Goal: Task Accomplishment & Management: Use online tool/utility

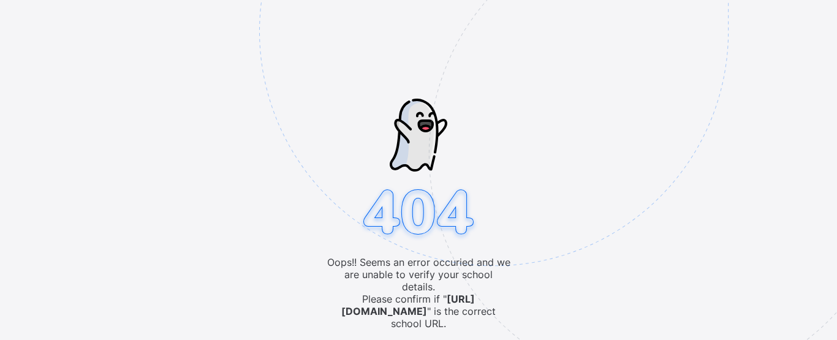
click at [521, 138] on img at bounding box center [578, 93] width 639 height 592
click at [143, 300] on div "Oops!! Seems an error occuried and we are unable to verify your school details.…" at bounding box center [418, 170] width 837 height 340
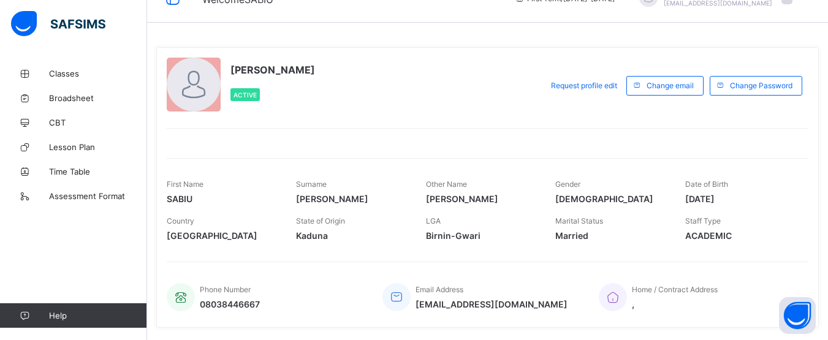
scroll to position [25, 0]
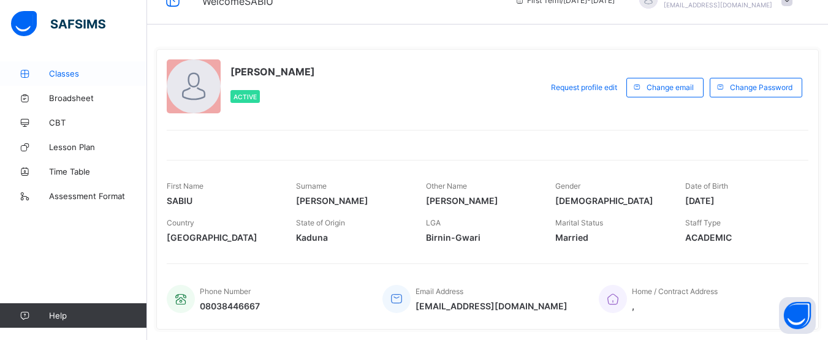
click at [71, 71] on span "Classes" at bounding box center [98, 74] width 98 height 10
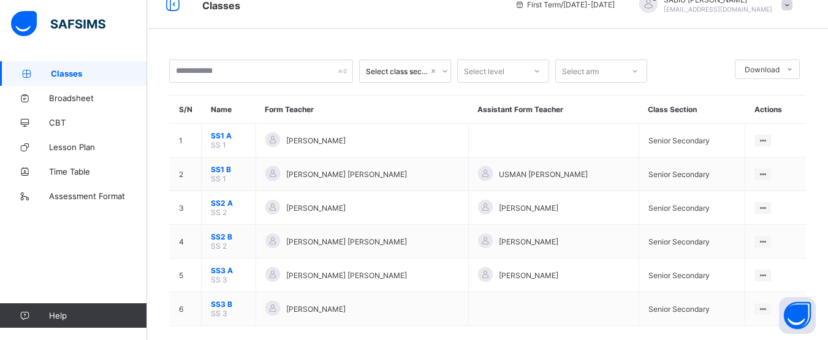
scroll to position [25, 0]
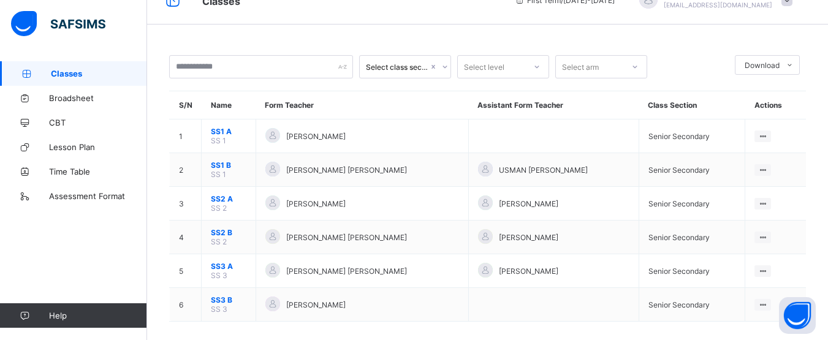
click at [231, 28] on div "Select class section Select level Select arm Download Pdf Report Excel Report S…" at bounding box center [487, 163] width 681 height 377
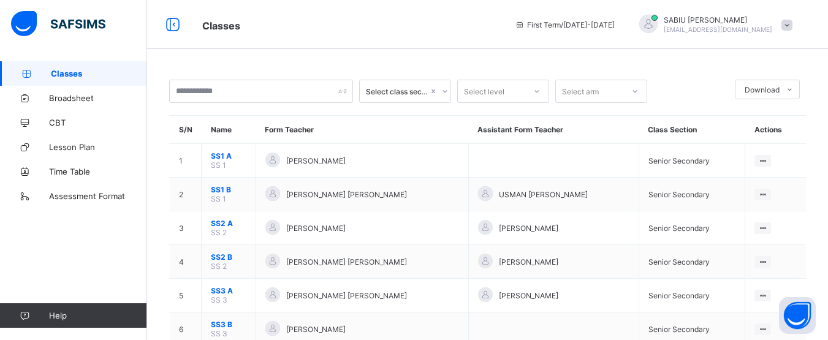
click at [792, 20] on span at bounding box center [786, 25] width 11 height 11
click at [477, 34] on div "Classes First Term / 2025-2026 SABIU ABDULRAHMAN sabiuabdulrahman5@gmail.com" at bounding box center [414, 24] width 828 height 49
click at [69, 68] on link "Classes" at bounding box center [73, 73] width 147 height 25
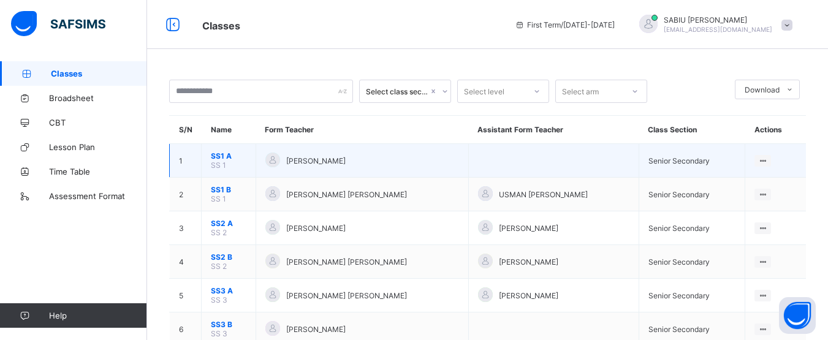
click at [308, 171] on td "[PERSON_NAME]" at bounding box center [361, 161] width 213 height 34
click at [222, 166] on span "SS 1" at bounding box center [218, 164] width 15 height 9
click at [336, 158] on span "[PERSON_NAME]" at bounding box center [315, 160] width 59 height 9
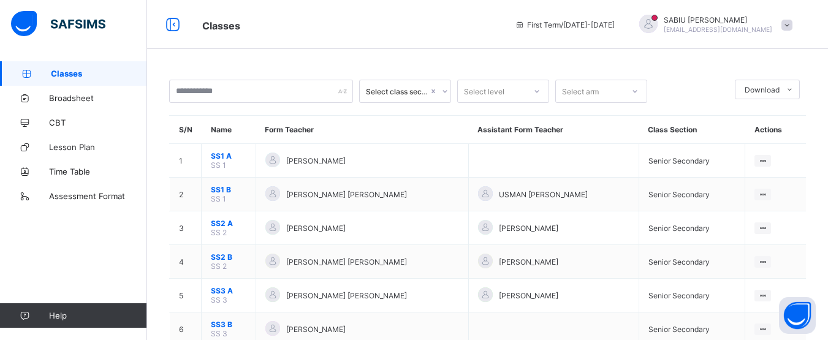
click at [25, 293] on div "Classes Broadsheet CBT Lesson Plan Time Table Assessment Format Help" at bounding box center [73, 194] width 147 height 291
click at [175, 23] on icon at bounding box center [172, 25] width 21 height 18
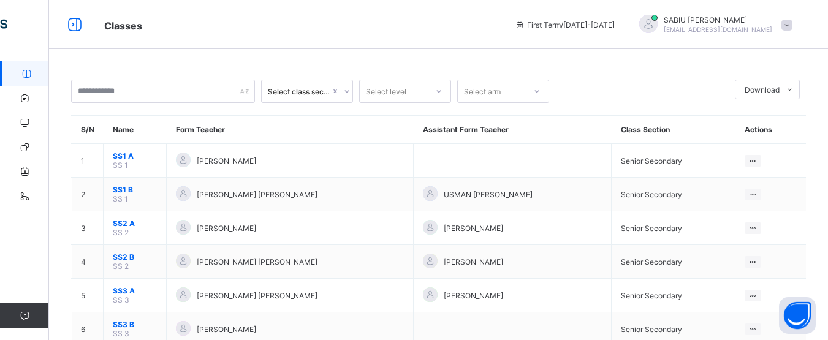
click at [175, 23] on span "Classes" at bounding box center [300, 25] width 392 height 16
click at [28, 91] on link "Broadsheet" at bounding box center [73, 98] width 147 height 25
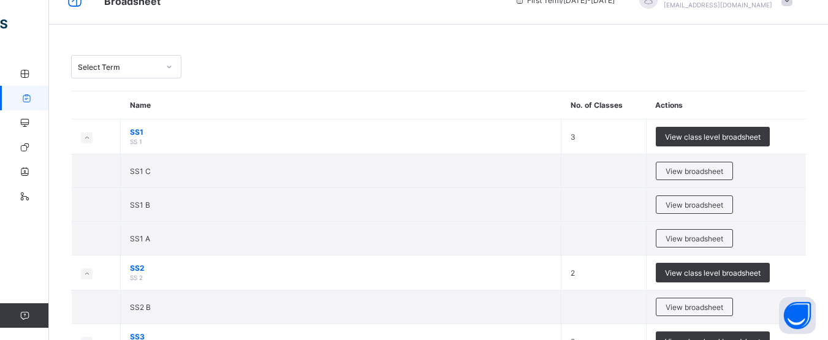
scroll to position [49, 0]
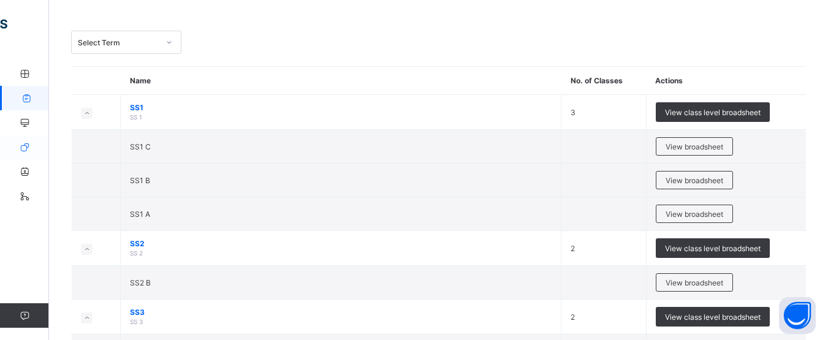
click at [26, 145] on icon at bounding box center [24, 147] width 49 height 9
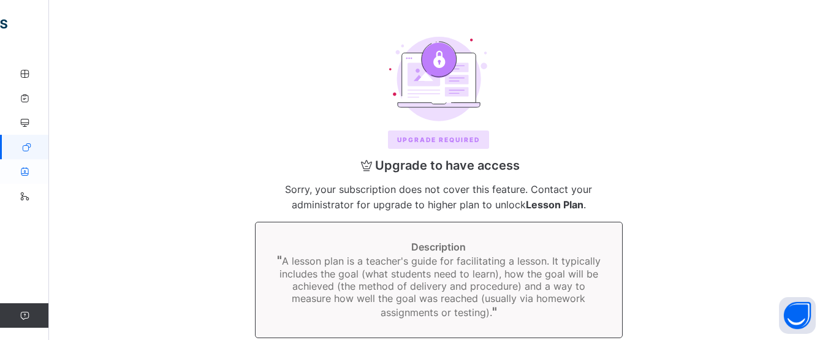
click at [26, 168] on icon at bounding box center [24, 171] width 49 height 9
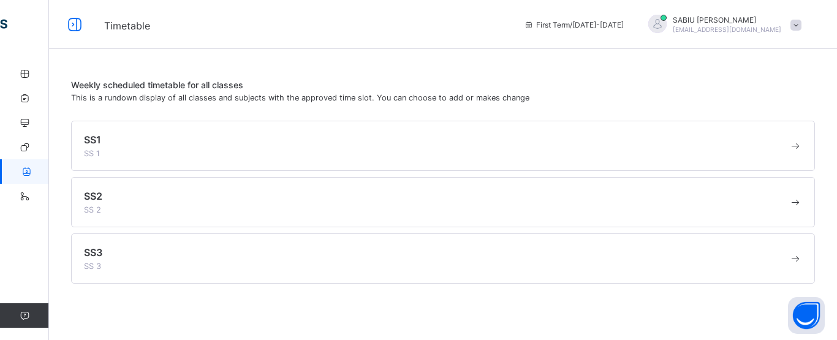
click at [116, 147] on span at bounding box center [436, 147] width 704 height 3
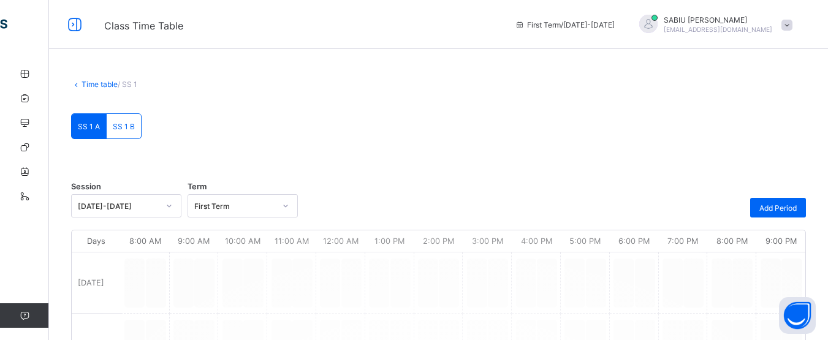
click at [23, 193] on icon at bounding box center [24, 196] width 49 height 9
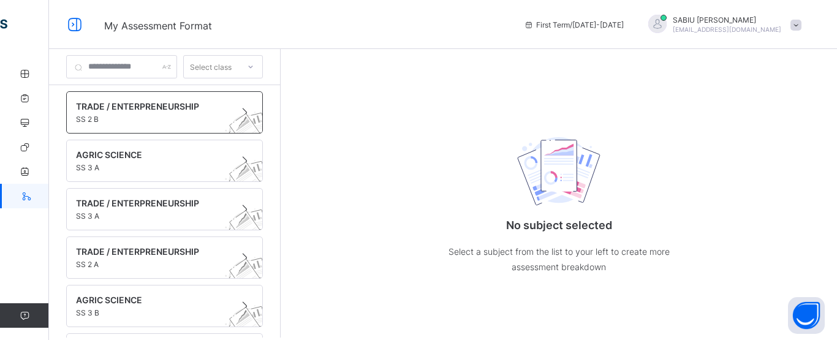
click at [148, 121] on span "SS 2 B" at bounding box center [153, 119] width 154 height 9
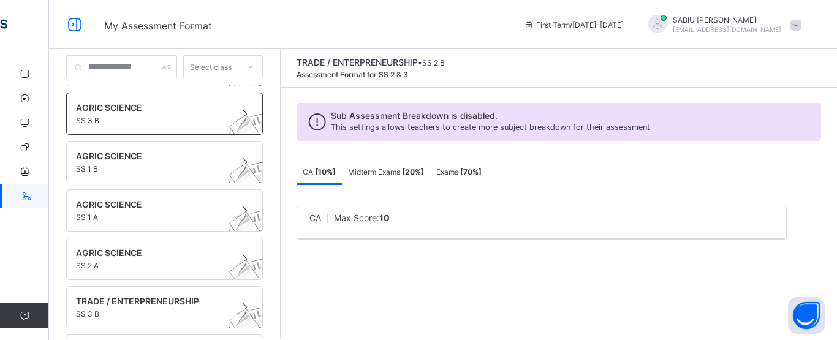
scroll to position [293, 0]
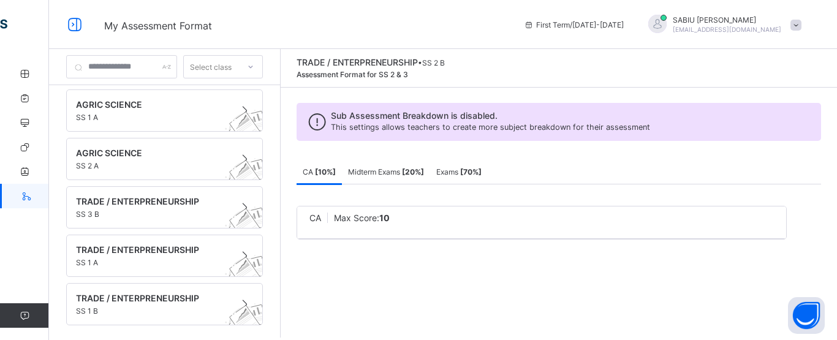
click at [137, 308] on span "SS 1 B" at bounding box center [153, 310] width 154 height 9
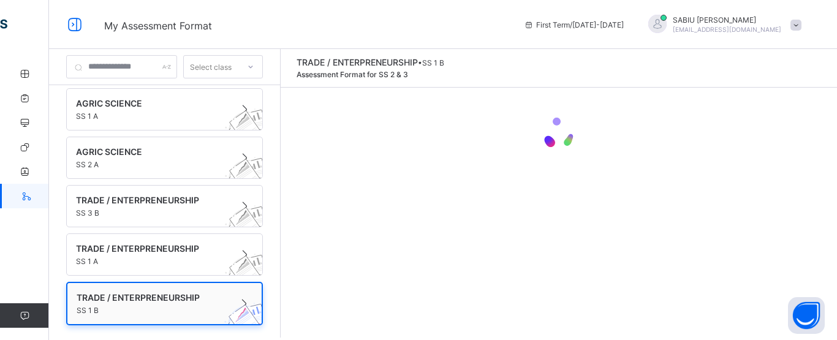
scroll to position [292, 0]
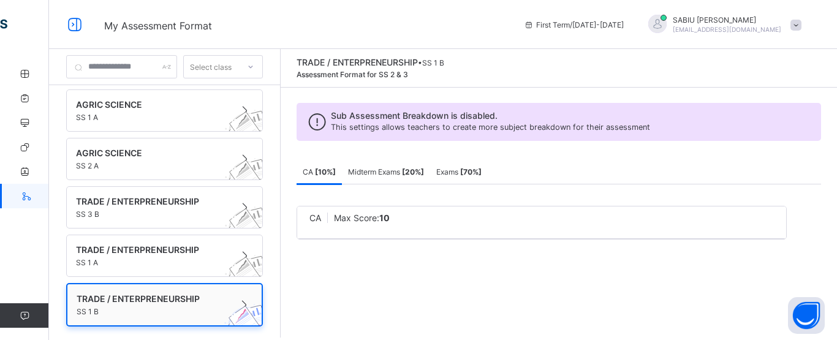
click at [148, 299] on span "TRADE / ENTERPRENEURSHIP" at bounding box center [153, 298] width 153 height 10
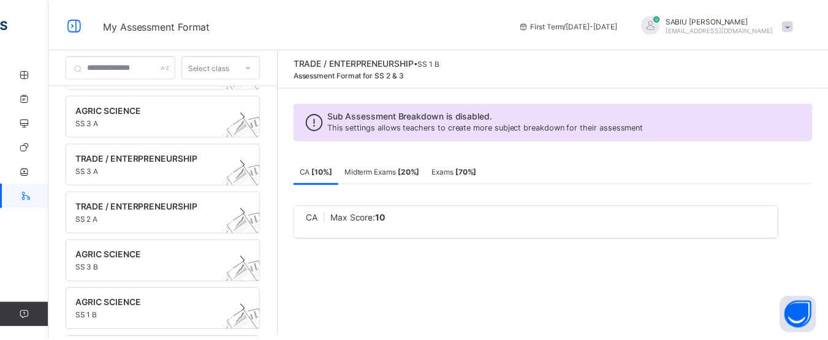
scroll to position [0, 0]
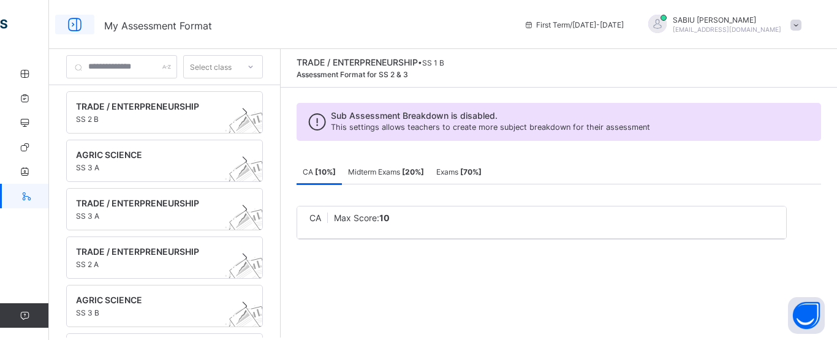
click at [74, 26] on icon at bounding box center [74, 25] width 21 height 18
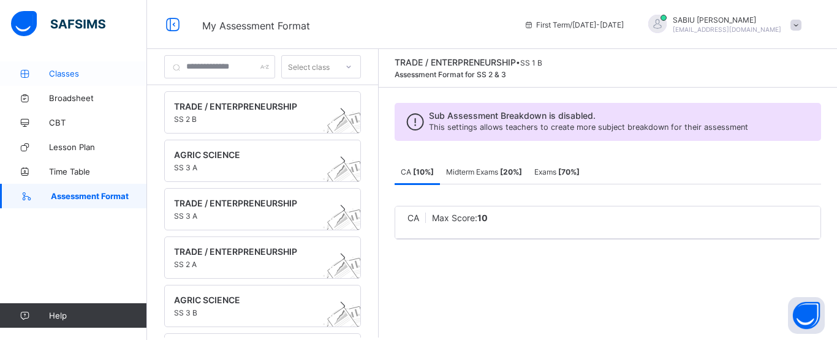
click at [72, 74] on span "Classes" at bounding box center [98, 74] width 98 height 10
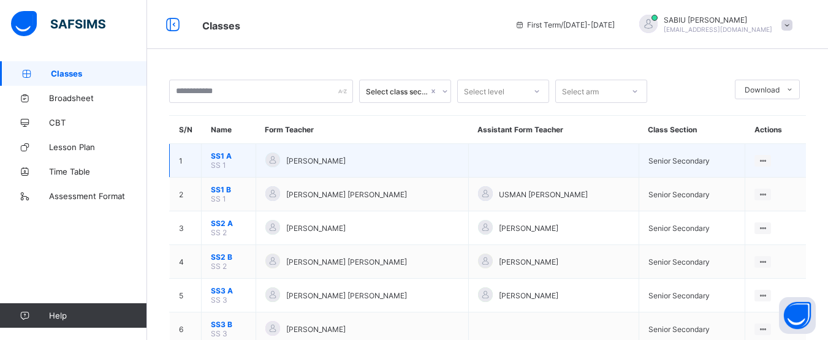
click at [214, 154] on span "SS1 A" at bounding box center [229, 155] width 36 height 9
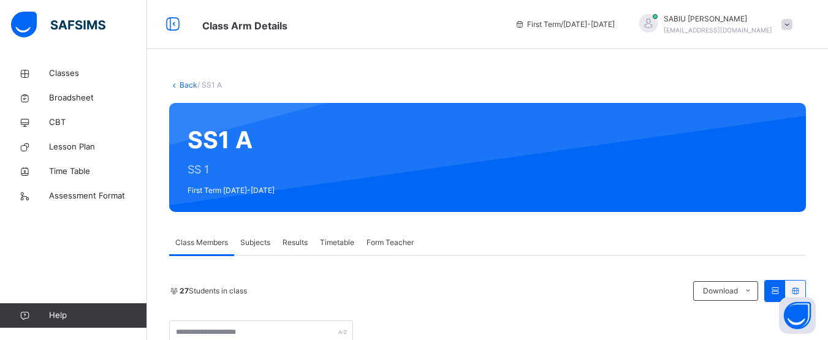
click at [299, 174] on div "SS1 A SS 1 First Term 2025-2026" at bounding box center [487, 157] width 636 height 109
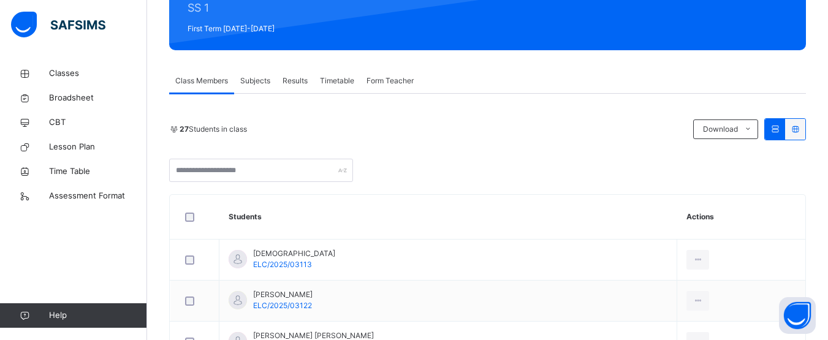
scroll to position [159, 0]
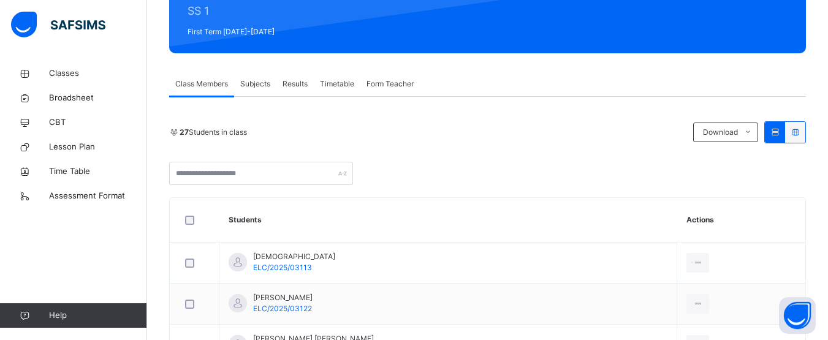
click at [780, 131] on icon at bounding box center [774, 131] width 10 height 9
click at [800, 131] on icon at bounding box center [795, 131] width 10 height 9
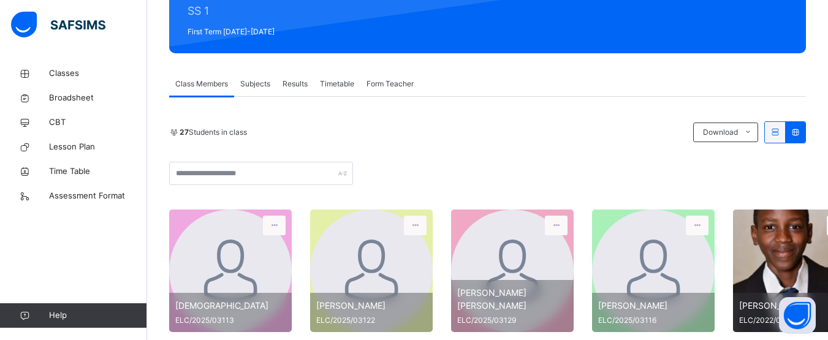
click at [776, 127] on div at bounding box center [774, 132] width 20 height 21
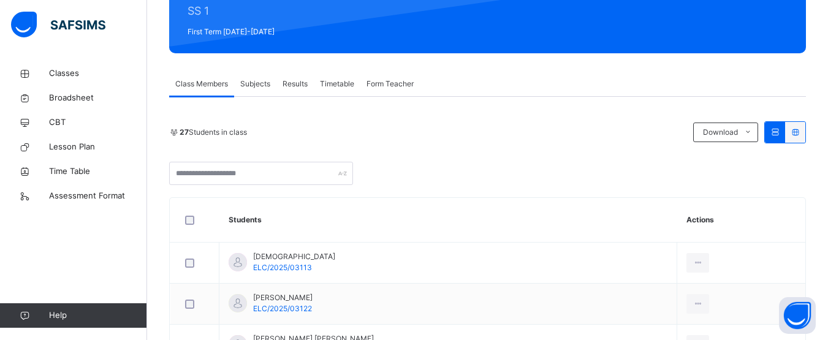
click at [705, 219] on th "Actions" at bounding box center [741, 220] width 128 height 45
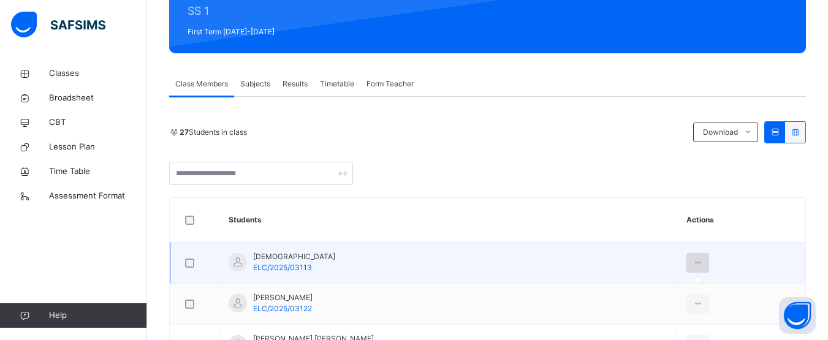
click at [699, 260] on icon at bounding box center [697, 262] width 10 height 11
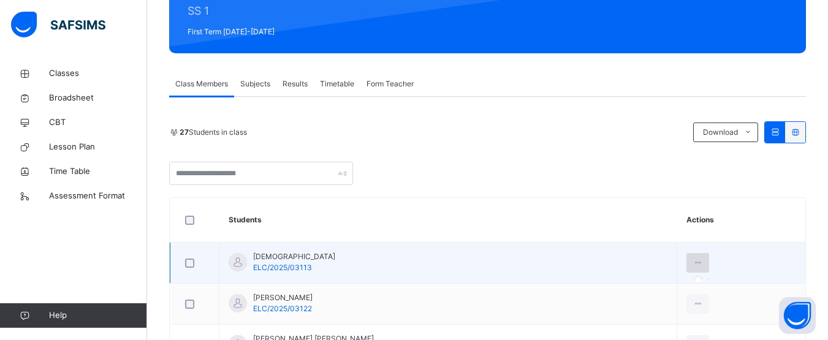
click at [699, 260] on icon at bounding box center [697, 262] width 10 height 11
click at [698, 260] on icon at bounding box center [697, 262] width 10 height 11
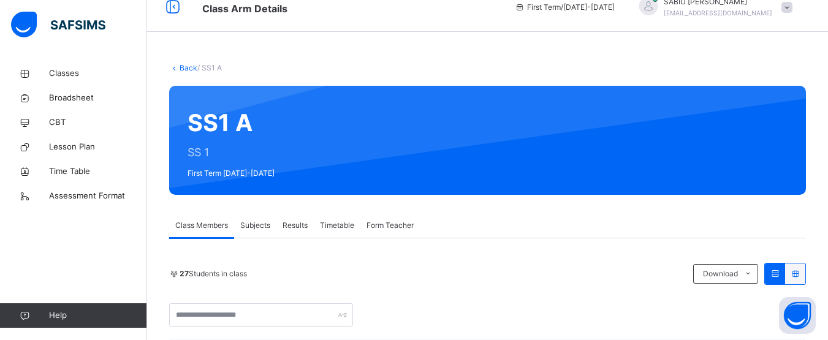
scroll to position [0, 0]
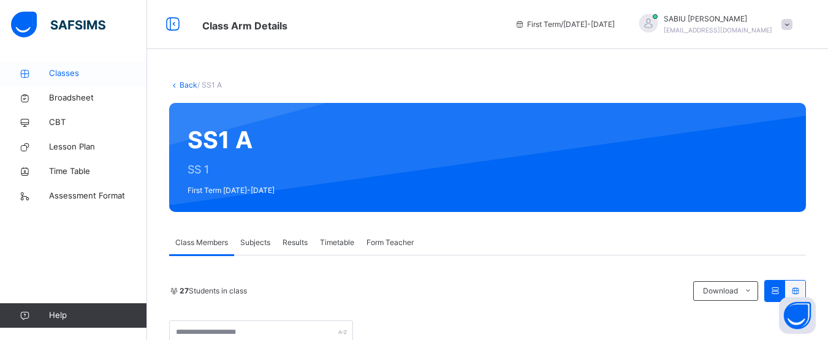
click at [37, 77] on icon at bounding box center [24, 73] width 49 height 9
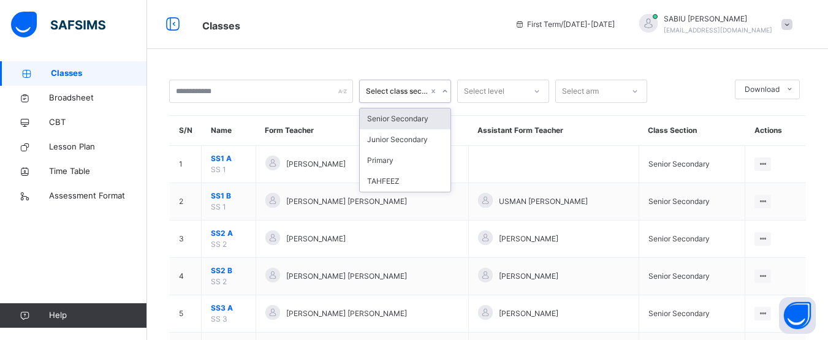
click at [399, 93] on div "Select class section" at bounding box center [397, 91] width 62 height 11
click at [323, 124] on th "Form Teacher" at bounding box center [361, 131] width 213 height 30
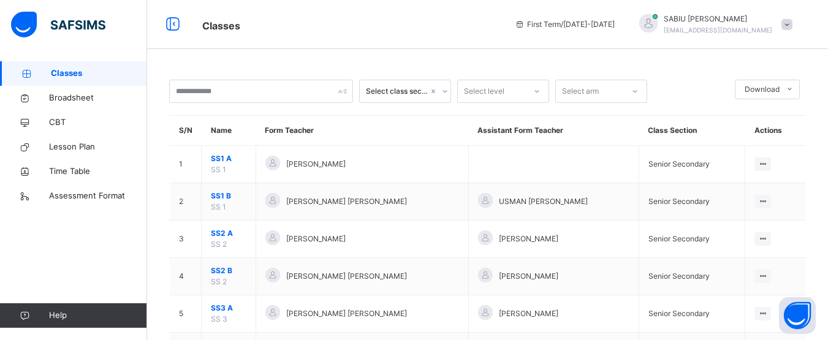
click at [792, 19] on span at bounding box center [786, 24] width 11 height 11
click at [644, 54] on div "Select class section Select level Select arm Download Pdf Report Excel Report S…" at bounding box center [487, 200] width 681 height 401
click at [173, 21] on icon at bounding box center [172, 24] width 21 height 22
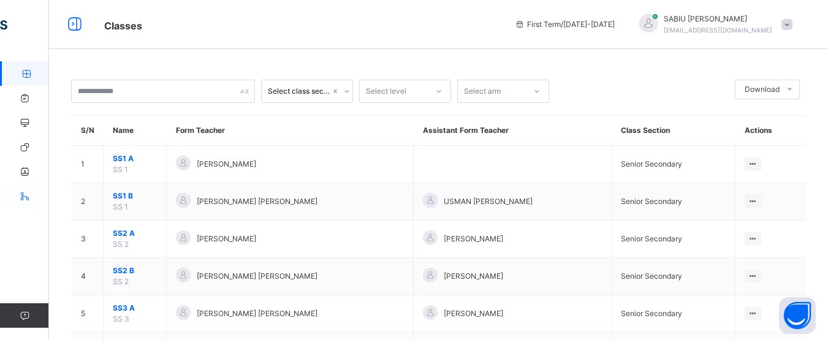
click at [25, 193] on icon at bounding box center [24, 196] width 49 height 9
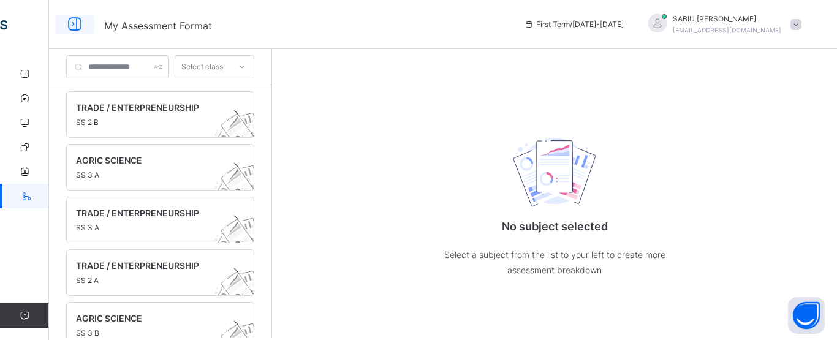
click at [77, 18] on icon at bounding box center [74, 24] width 21 height 22
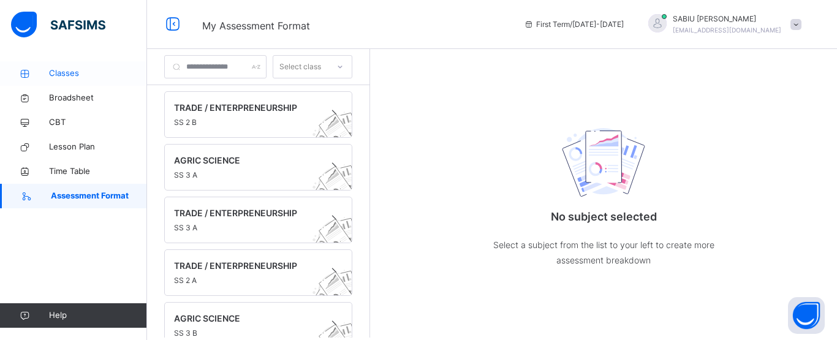
click at [51, 67] on link "Classes" at bounding box center [73, 73] width 147 height 25
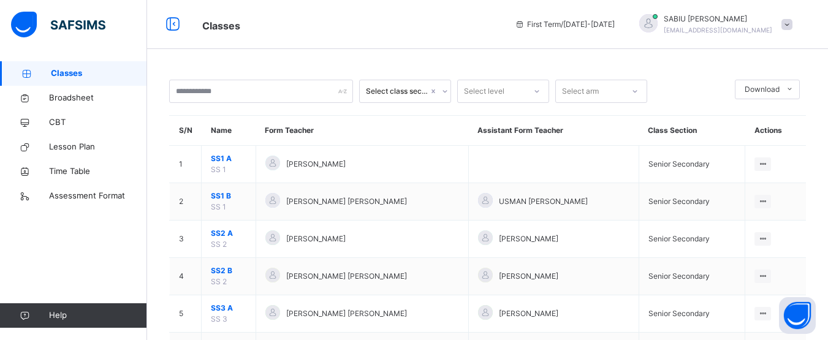
click at [773, 127] on th "Actions" at bounding box center [775, 131] width 61 height 30
click at [772, 137] on th "Actions" at bounding box center [775, 131] width 61 height 30
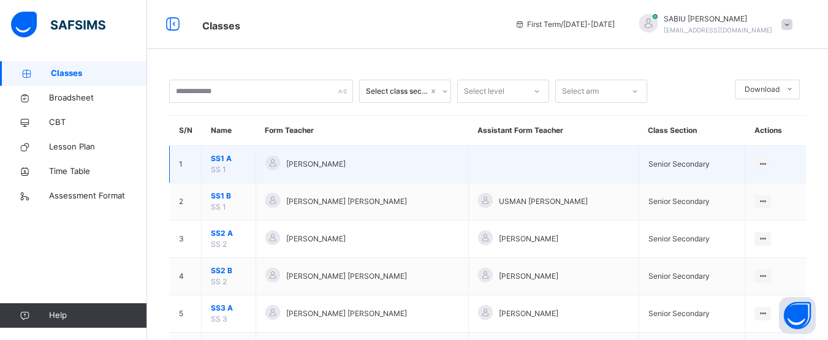
click at [230, 161] on span "SS1 A" at bounding box center [229, 158] width 36 height 11
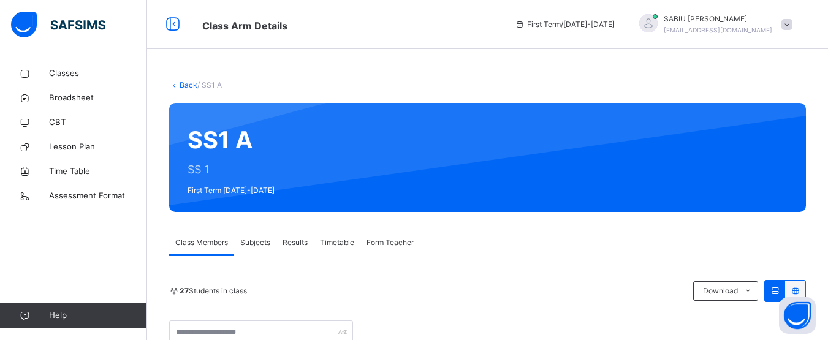
click at [523, 201] on div "SS1 A SS 1 First Term 2025-2026" at bounding box center [487, 157] width 636 height 109
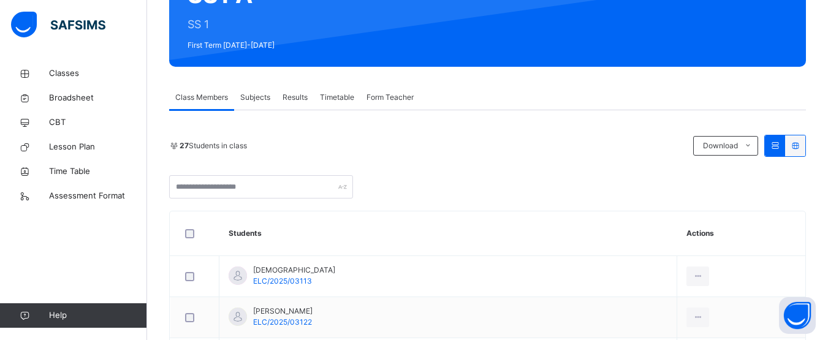
scroll to position [147, 0]
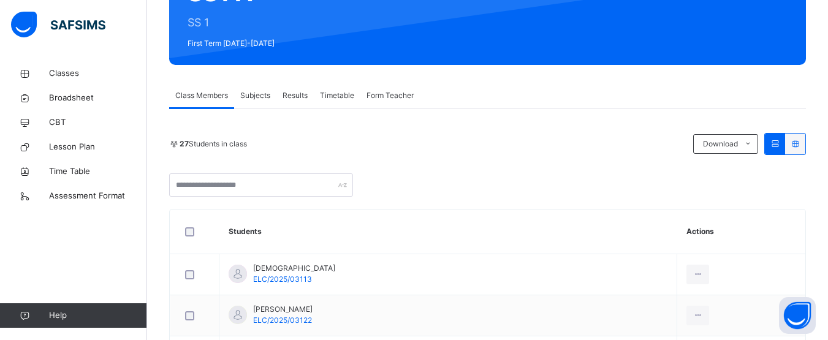
click at [800, 142] on icon at bounding box center [795, 143] width 10 height 9
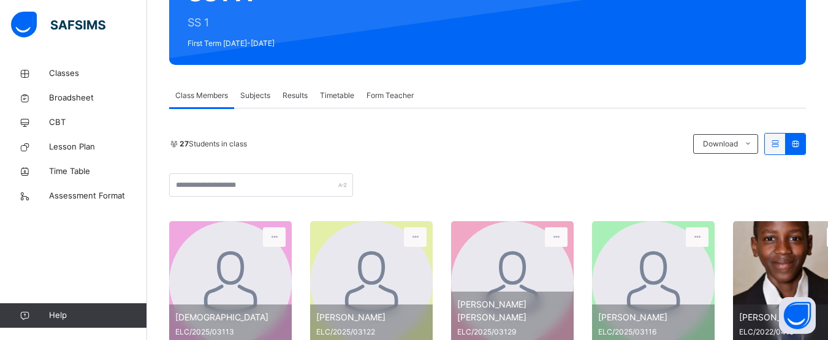
click at [771, 141] on div "27 Students in class Download Pdf Report Excel Report" at bounding box center [487, 144] width 636 height 22
click at [780, 143] on icon at bounding box center [774, 143] width 10 height 9
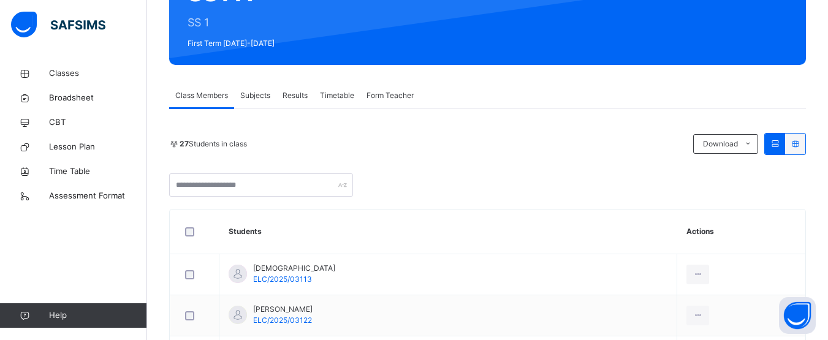
click at [780, 143] on icon at bounding box center [774, 143] width 10 height 9
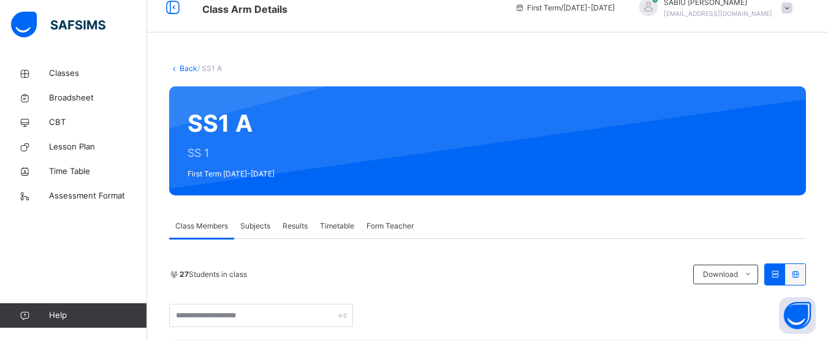
scroll to position [0, 0]
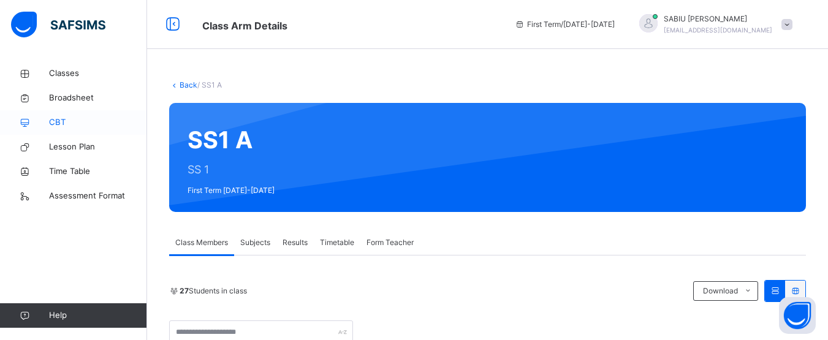
click at [59, 118] on span "CBT" at bounding box center [98, 122] width 98 height 12
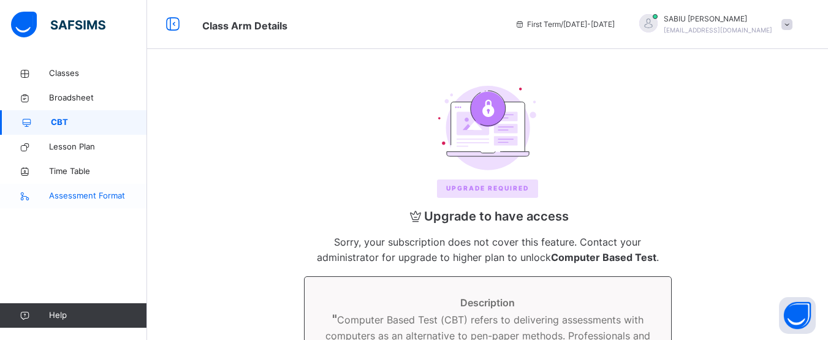
click at [79, 186] on link "Assessment Format" at bounding box center [73, 196] width 147 height 25
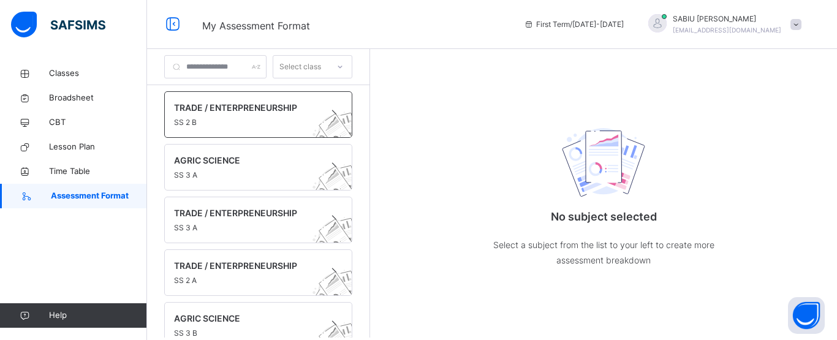
click at [243, 121] on span "SS 2 B" at bounding box center [246, 122] width 145 height 11
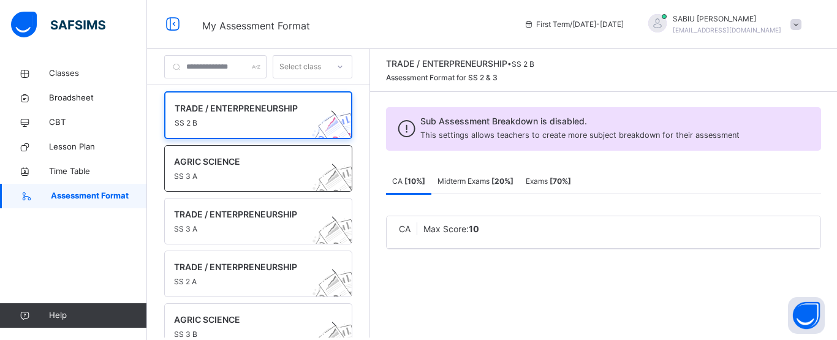
click at [246, 167] on span "AGRIC SCIENCE" at bounding box center [246, 161] width 145 height 13
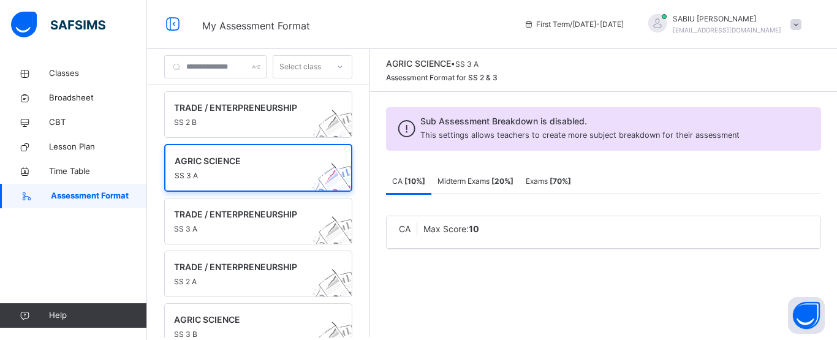
click at [344, 68] on icon at bounding box center [339, 67] width 7 height 12
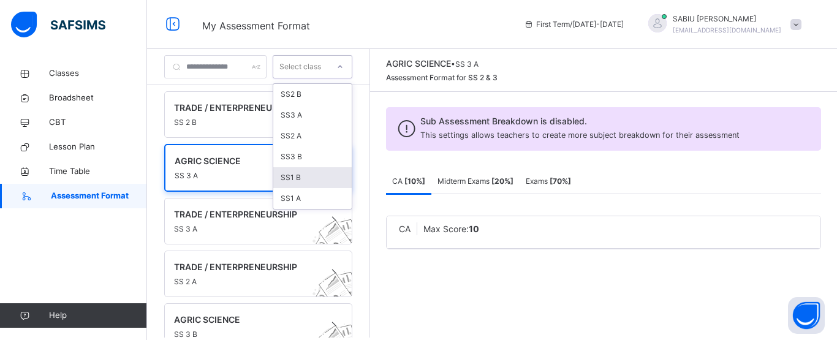
click at [320, 172] on div "SS1 B" at bounding box center [312, 177] width 78 height 21
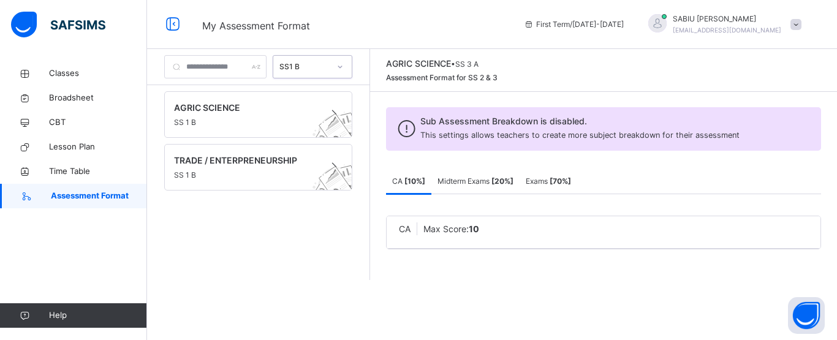
click at [26, 20] on img at bounding box center [58, 25] width 94 height 26
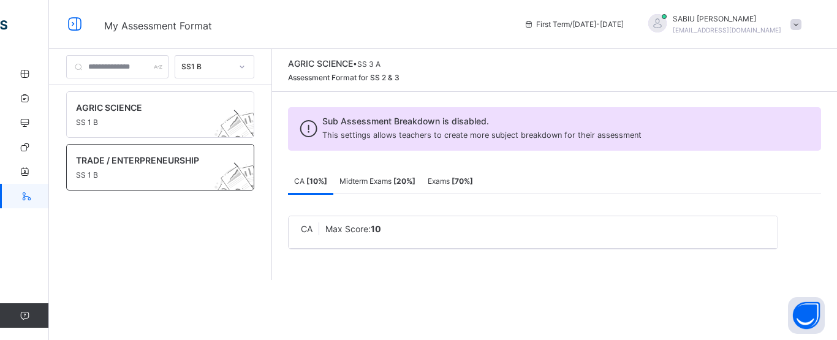
click at [128, 176] on span "SS 1 B" at bounding box center [148, 175] width 145 height 11
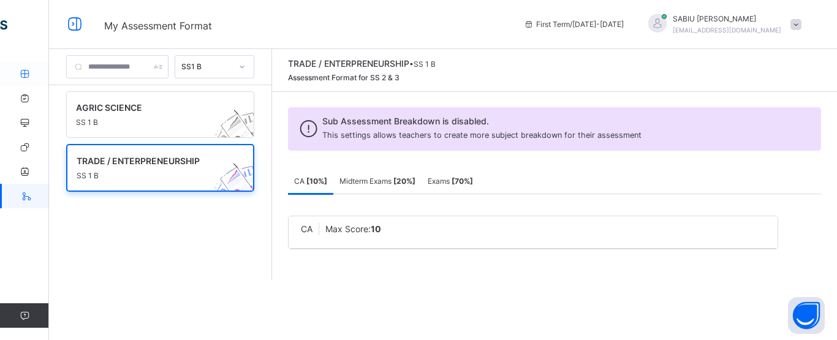
click at [26, 71] on icon at bounding box center [24, 73] width 49 height 9
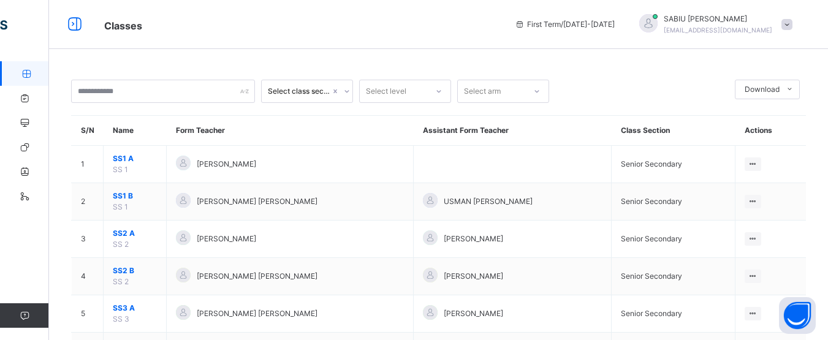
click at [355, 45] on div "Classes First Term / 2025-2026 SABIU ABDULRAHMAN sabiuabdulrahman5@gmail.com" at bounding box center [414, 24] width 828 height 49
click at [792, 21] on span at bounding box center [786, 24] width 11 height 11
click at [619, 59] on div "Select class section Select level Select arm Download Pdf Report Excel Report S…" at bounding box center [438, 200] width 779 height 401
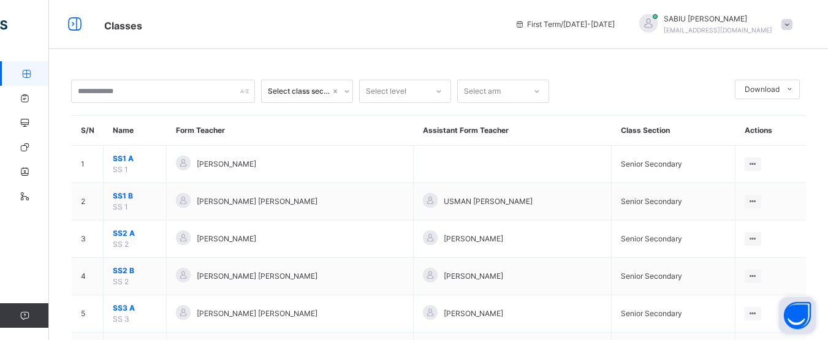
click at [796, 312] on button "Open asap" at bounding box center [797, 315] width 37 height 37
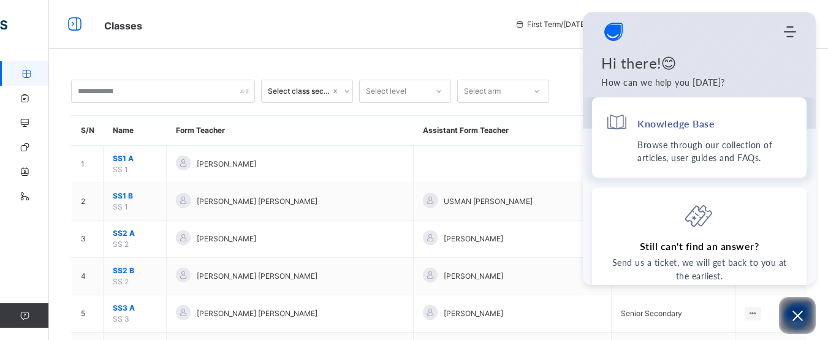
click at [659, 140] on p "Browse through our collection of articles, user guides and FAQs." at bounding box center [715, 151] width 156 height 26
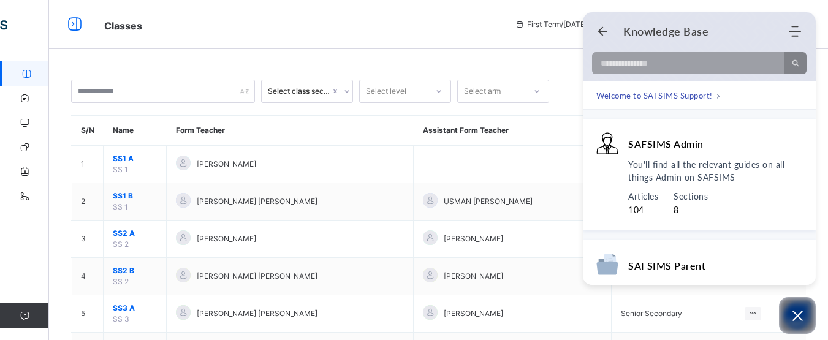
click at [496, 31] on span "Classes" at bounding box center [300, 25] width 392 height 20
drag, startPoint x: 508, startPoint y: 31, endPoint x: 486, endPoint y: 16, distance: 27.0
click at [486, 16] on span "Classes" at bounding box center [300, 25] width 392 height 20
click at [598, 29] on icon "Back" at bounding box center [602, 31] width 12 height 12
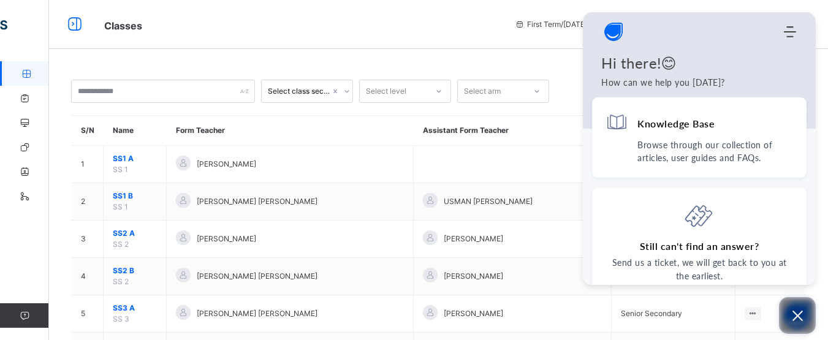
click at [794, 310] on icon "Open asap" at bounding box center [797, 315] width 15 height 15
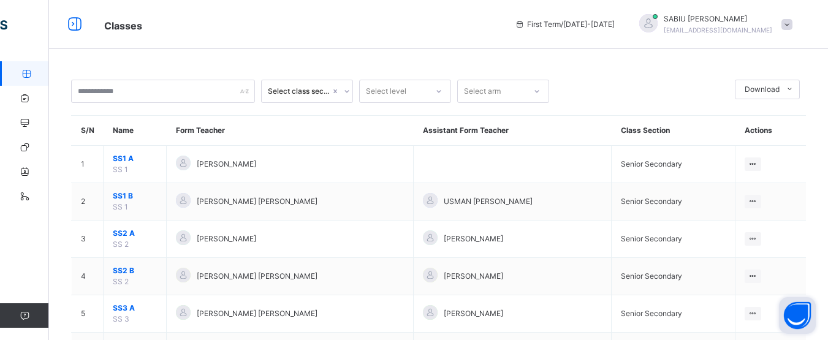
click at [612, 20] on span "First Term / 2025-2026" at bounding box center [565, 24] width 100 height 11
click at [524, 91] on div "Select arm" at bounding box center [491, 91] width 67 height 19
click at [471, 64] on div "Select class section Select level Select arm Download Pdf Report Excel Report S…" at bounding box center [438, 230] width 779 height 339
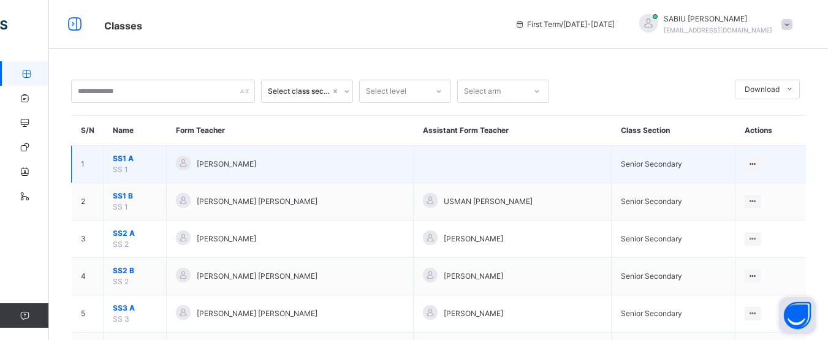
click at [138, 156] on span "SS1 A" at bounding box center [135, 158] width 44 height 11
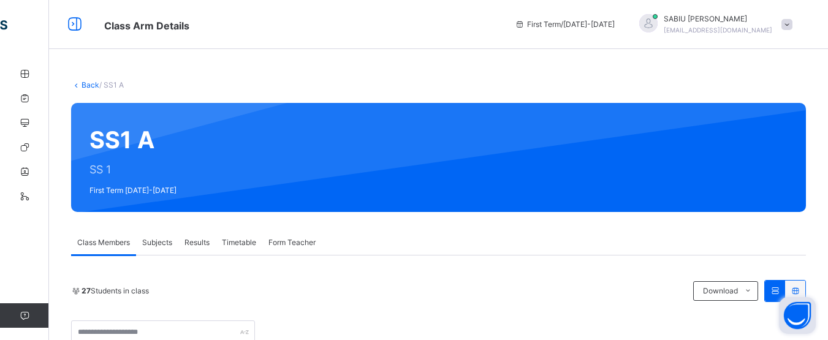
click at [263, 176] on div "SS1 A SS 1 First Term 2025-2026" at bounding box center [438, 157] width 734 height 109
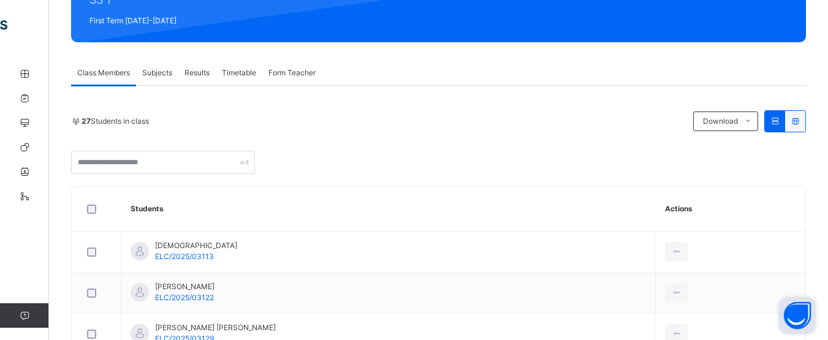
scroll to position [172, 0]
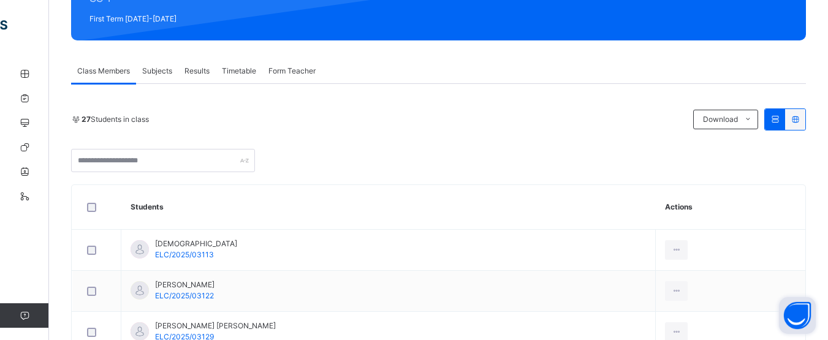
click at [159, 67] on span "Subjects" at bounding box center [157, 71] width 30 height 11
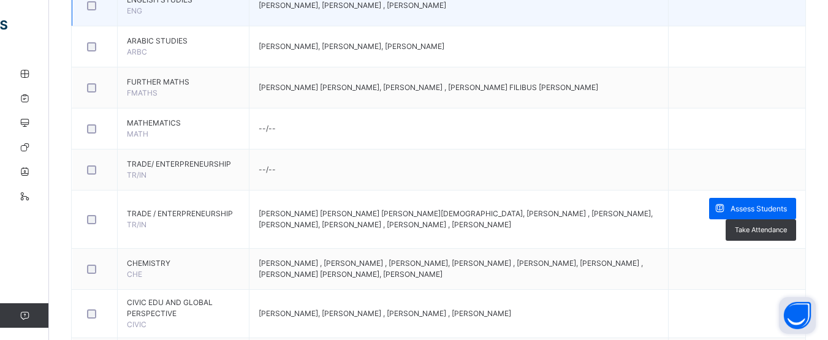
scroll to position [417, 0]
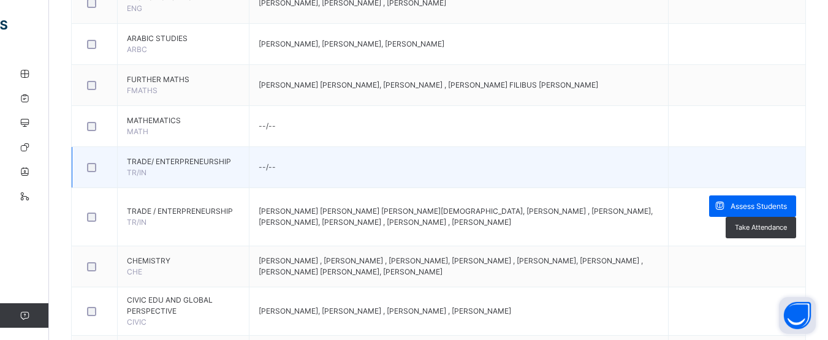
click at [148, 168] on td "TRADE/ ENTERPRENEURSHIP TR/IN" at bounding box center [184, 167] width 132 height 41
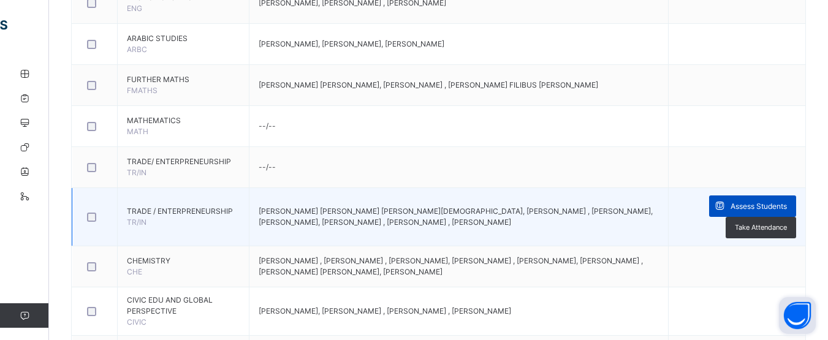
click at [755, 201] on span "Assess Students" at bounding box center [758, 206] width 56 height 11
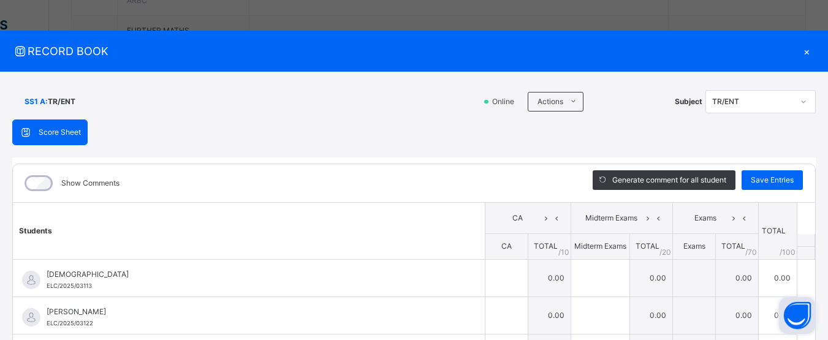
scroll to position [490, 0]
click at [269, 118] on div "SS1 A : TR/ENT Online Actions Download Empty Score Sheet Upload/map score sheet…" at bounding box center [413, 102] width 803 height 36
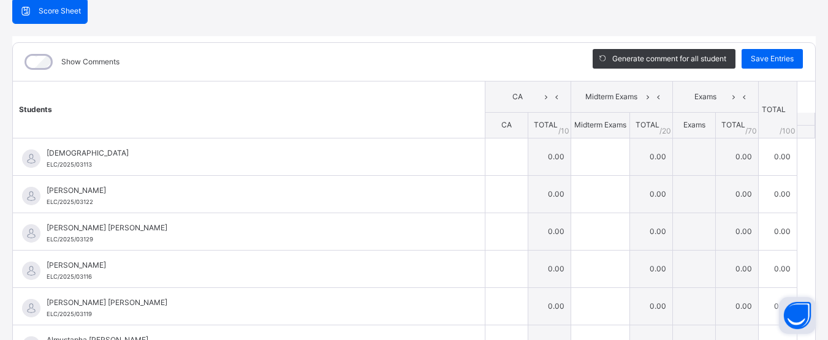
scroll to position [123, 0]
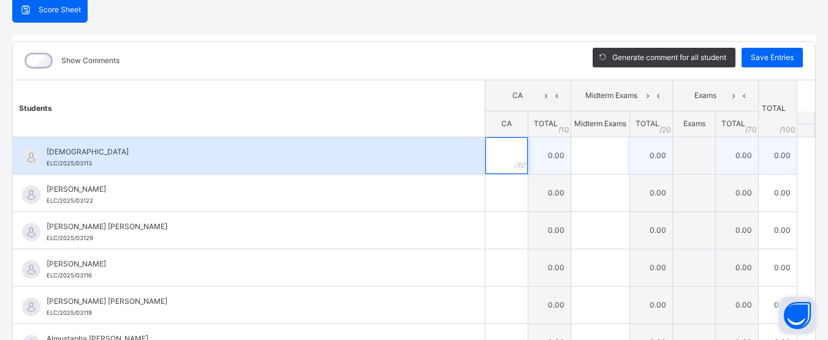
click at [489, 164] on input "text" at bounding box center [506, 155] width 42 height 37
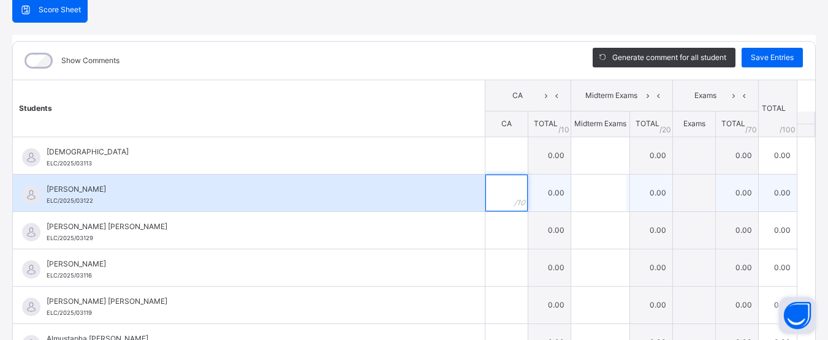
click at [490, 190] on input "text" at bounding box center [506, 193] width 42 height 37
type input "*"
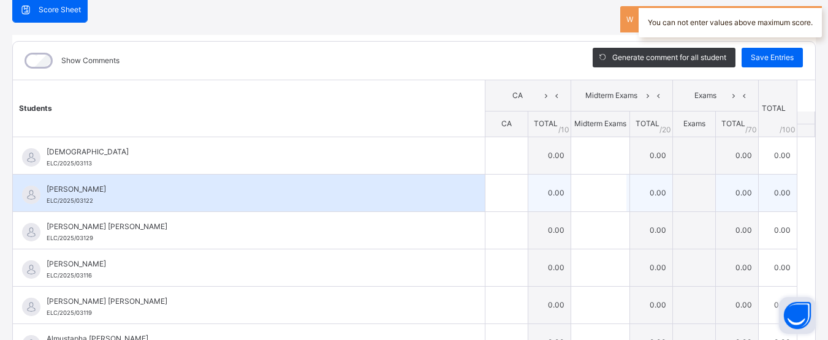
click at [459, 191] on div "Abdulazeez Shehu Bello ELC/2025/03122" at bounding box center [249, 193] width 472 height 37
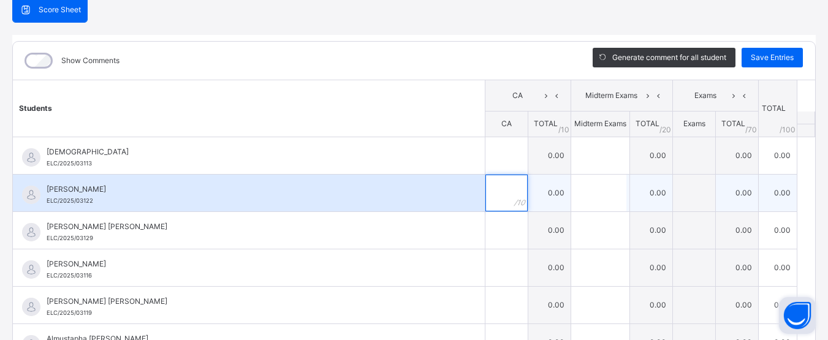
click at [487, 195] on input "text" at bounding box center [506, 193] width 42 height 37
type input "**"
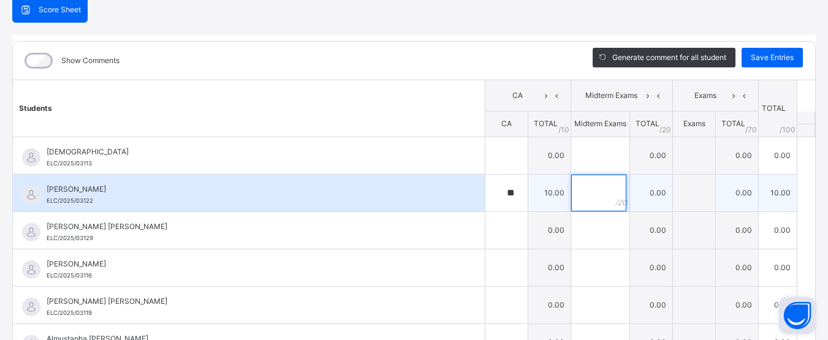
click at [579, 198] on input "text" at bounding box center [598, 193] width 55 height 37
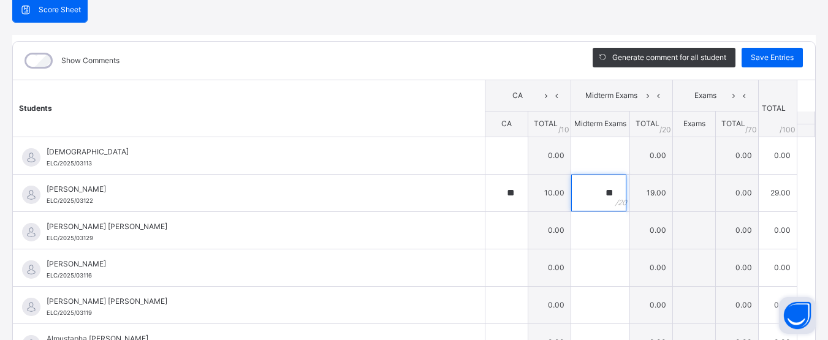
type input "**"
click at [400, 59] on div "Show Comments" at bounding box center [293, 61] width 561 height 38
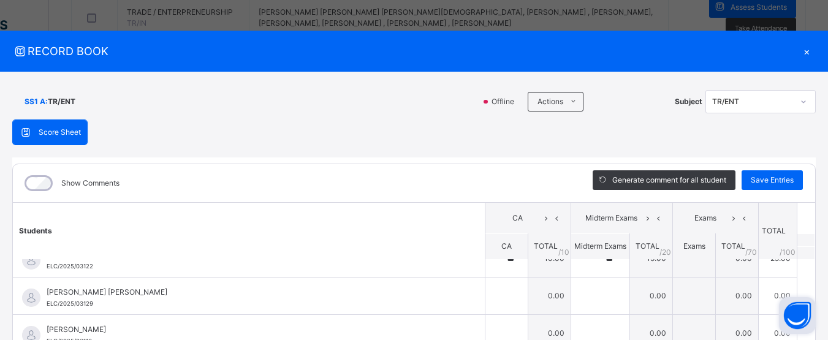
scroll to position [74, 0]
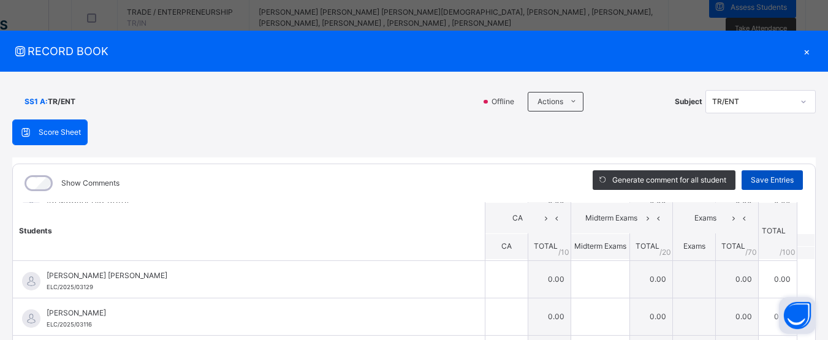
click at [769, 183] on span "Save Entries" at bounding box center [771, 180] width 43 height 11
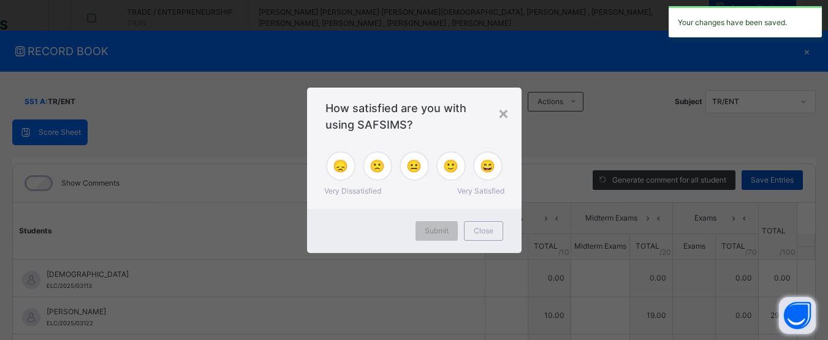
type input "**"
click at [503, 111] on div "×" at bounding box center [503, 113] width 12 height 26
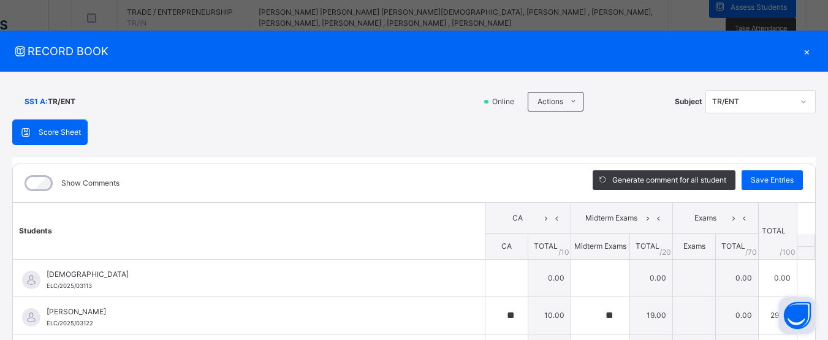
click at [363, 108] on div "SS1 A : TR/ENT" at bounding box center [243, 101] width 462 height 23
click at [765, 176] on span "Save Entries" at bounding box center [771, 180] width 43 height 11
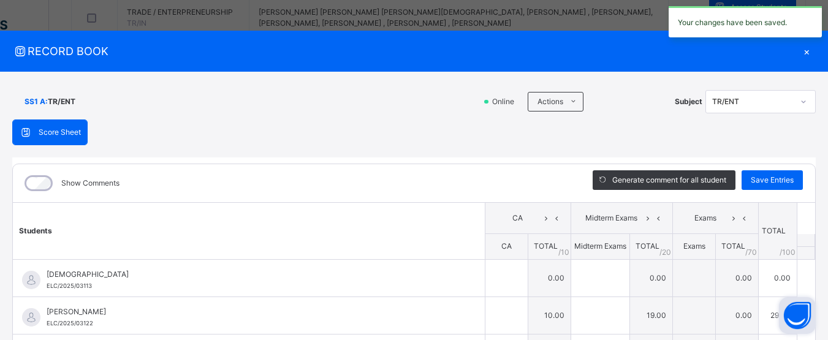
type input "**"
click at [395, 127] on div "Score Sheet Score Sheet Show Comments Generate comment for all student Save Ent…" at bounding box center [413, 317] width 803 height 396
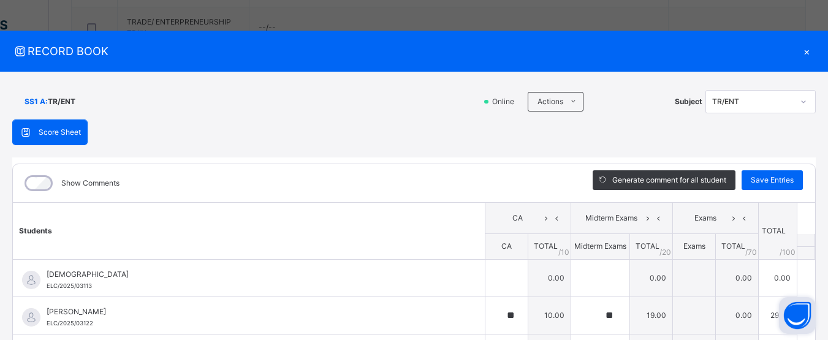
scroll to position [542, 0]
click at [214, 135] on div "Score Sheet Score Sheet Show Comments Generate comment for all student Save Ent…" at bounding box center [413, 317] width 803 height 396
click at [800, 46] on div "×" at bounding box center [806, 51] width 18 height 17
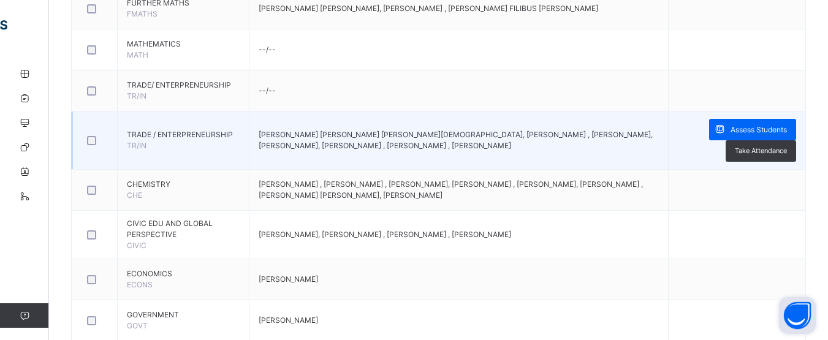
click at [168, 131] on span "TRADE / ENTERPRENEURSHIP" at bounding box center [183, 134] width 113 height 11
click at [111, 133] on td at bounding box center [94, 140] width 45 height 58
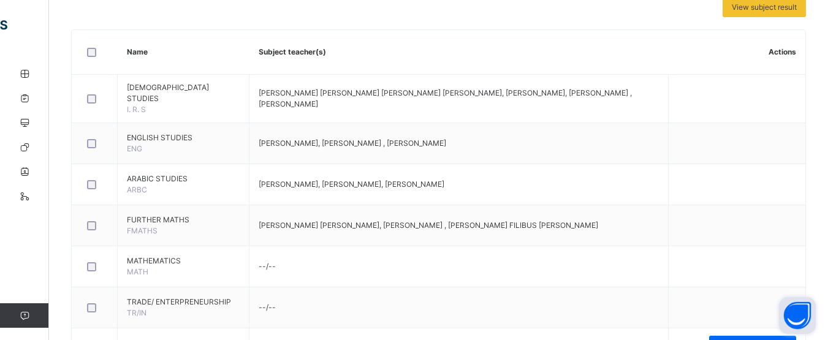
scroll to position [275, 0]
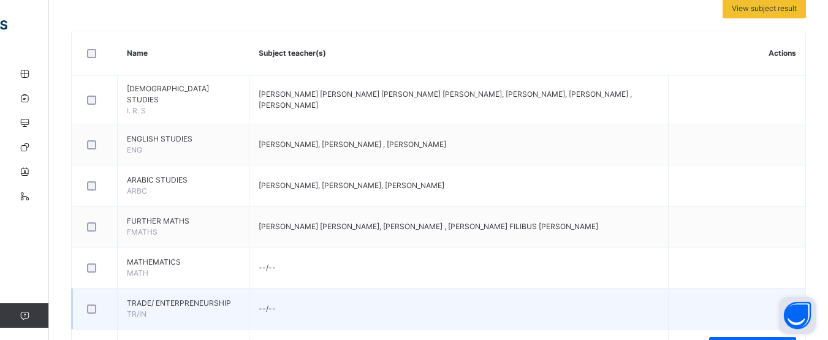
click at [199, 298] on span "TRADE/ ENTERPRENEURSHIP" at bounding box center [183, 303] width 113 height 11
click at [187, 306] on td "TRADE/ ENTERPRENEURSHIP TR/IN" at bounding box center [184, 309] width 132 height 41
click at [249, 304] on td "--/--" at bounding box center [458, 309] width 418 height 41
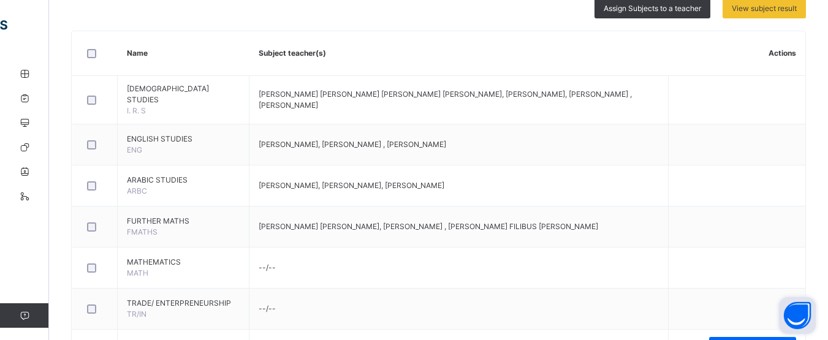
click at [560, 13] on div "Assign Subjects to a teacher View subject result" at bounding box center [438, 9] width 734 height 20
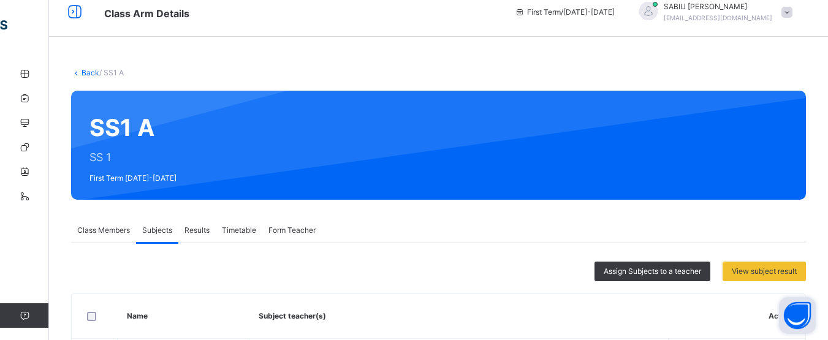
scroll to position [0, 0]
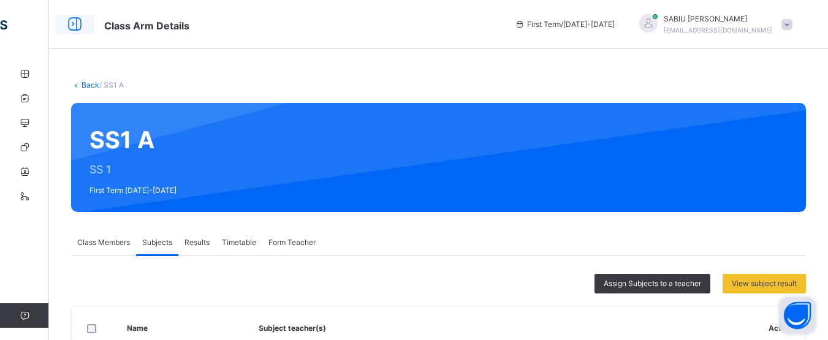
click at [75, 25] on icon at bounding box center [74, 24] width 21 height 22
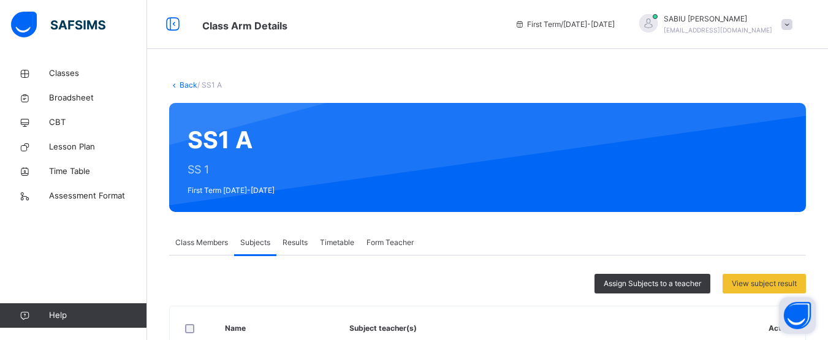
click at [277, 80] on div "Back / SS1 A" at bounding box center [487, 85] width 636 height 11
click at [247, 241] on span "Subjects" at bounding box center [255, 242] width 30 height 11
click at [242, 283] on div "Assign Subjects to a teacher View subject result" at bounding box center [487, 284] width 636 height 20
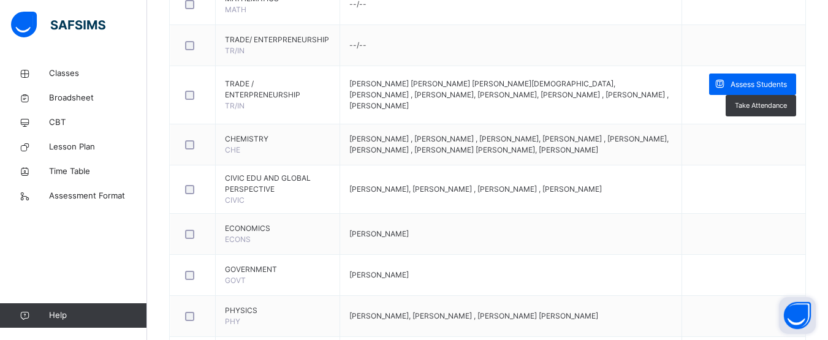
scroll to position [539, 0]
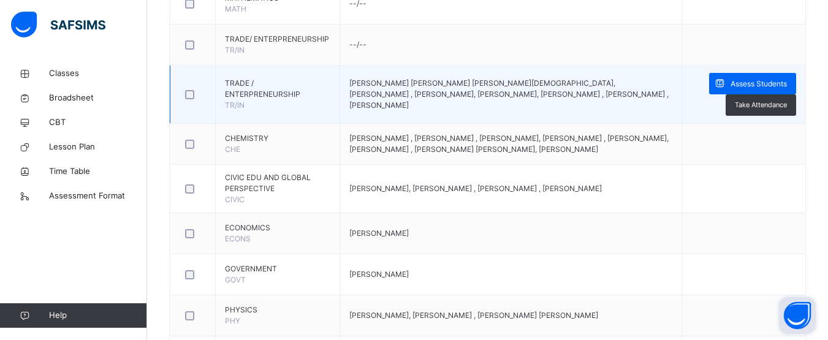
click at [271, 99] on span "TRADE / ENTERPRENEURSHIP" at bounding box center [277, 89] width 105 height 22
click at [774, 80] on span "Assess Students" at bounding box center [758, 83] width 56 height 11
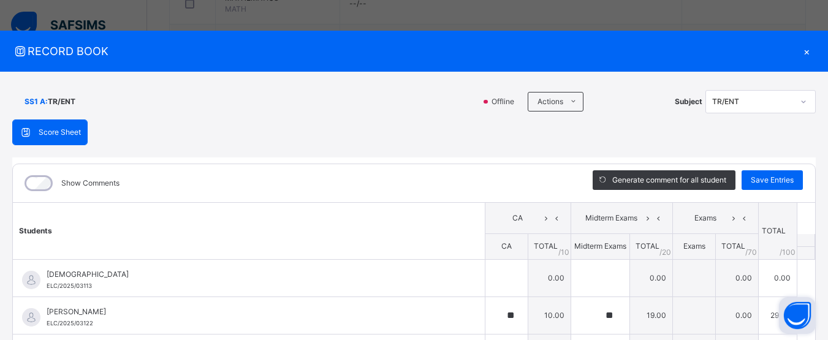
click at [299, 121] on div "Score Sheet Score Sheet Show Comments Generate comment for all student Save Ent…" at bounding box center [413, 317] width 803 height 396
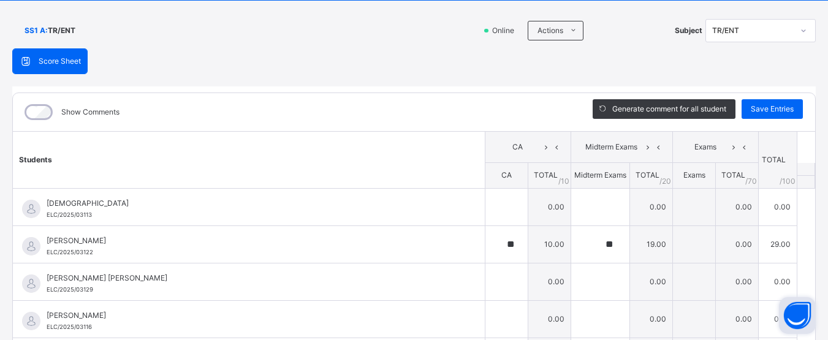
scroll to position [74, 0]
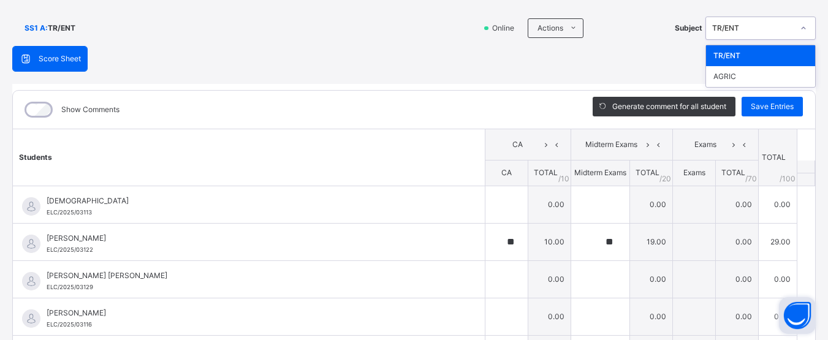
click at [800, 29] on icon at bounding box center [802, 28] width 7 height 12
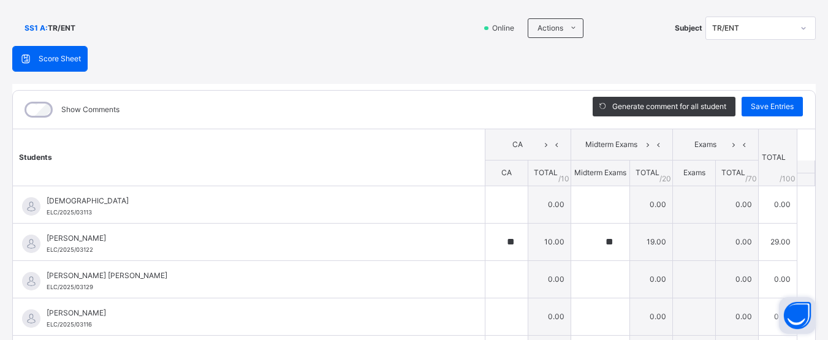
click at [665, 48] on div "Score Sheet Score Sheet Show Comments Generate comment for all student Save Ent…" at bounding box center [413, 244] width 803 height 396
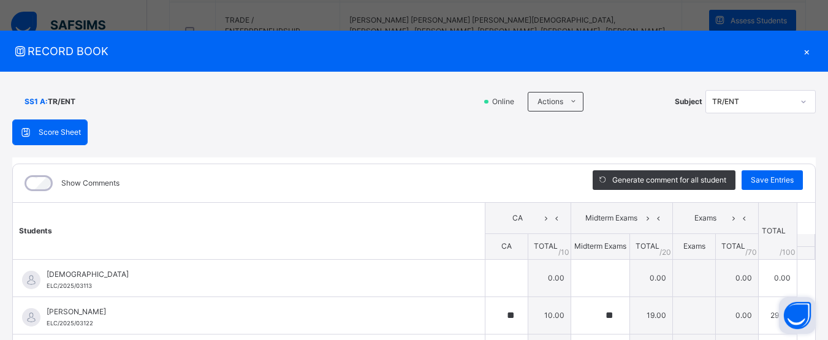
scroll to position [588, 0]
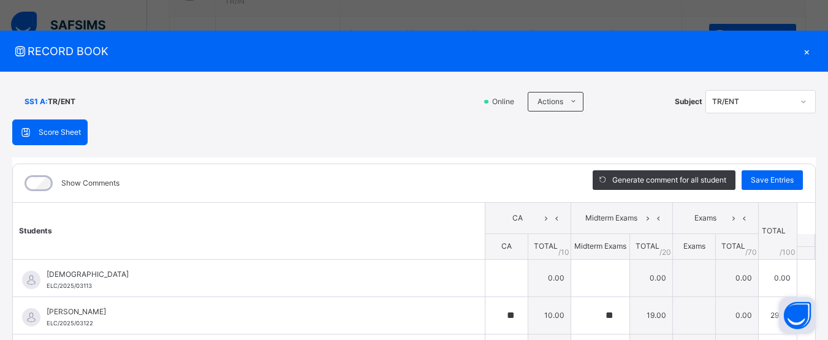
click at [798, 51] on div "×" at bounding box center [806, 51] width 18 height 17
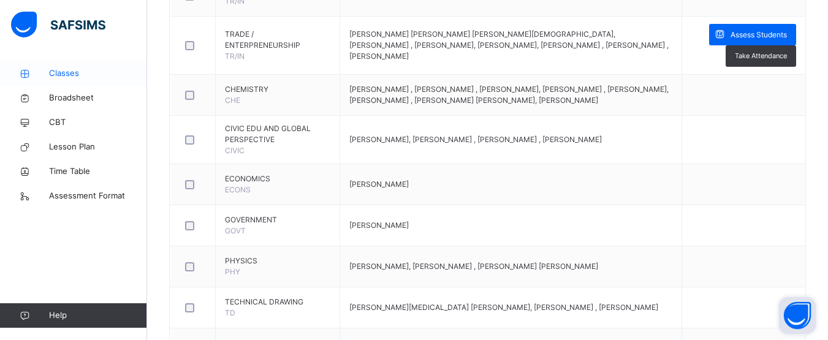
click at [83, 70] on span "Classes" at bounding box center [98, 73] width 98 height 12
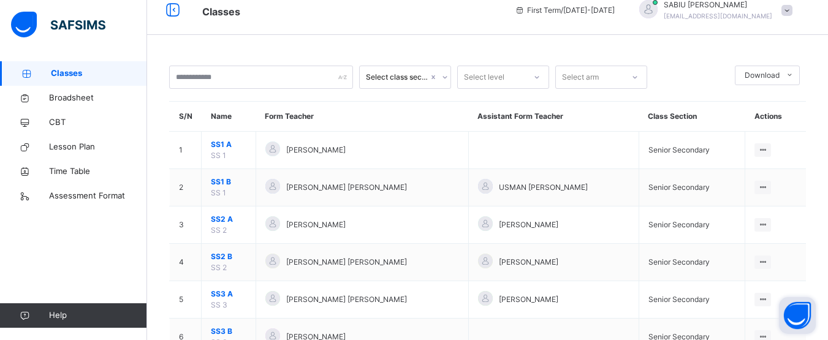
scroll to position [61, 0]
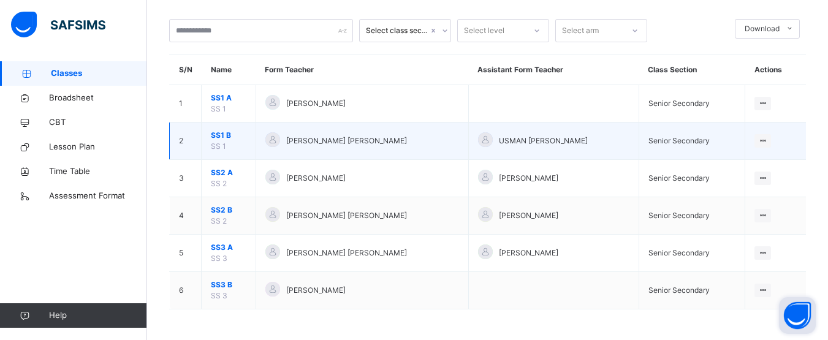
click at [233, 139] on span "SS1 B" at bounding box center [229, 135] width 36 height 11
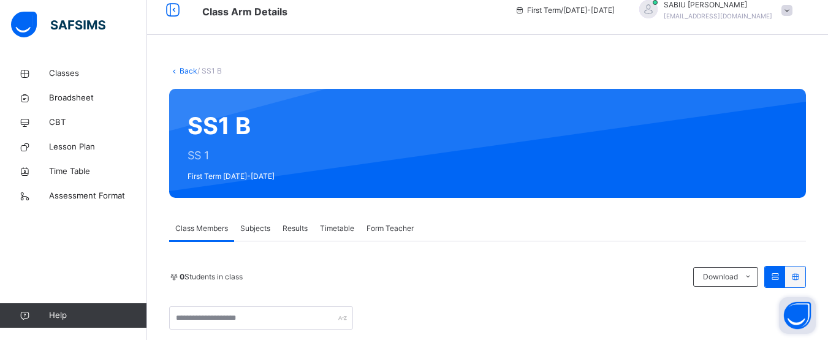
scroll to position [61, 0]
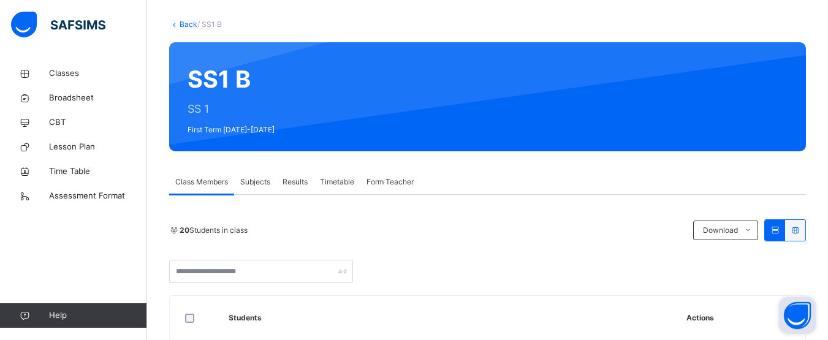
click at [598, 232] on div "20 Students in class" at bounding box center [428, 230] width 518 height 11
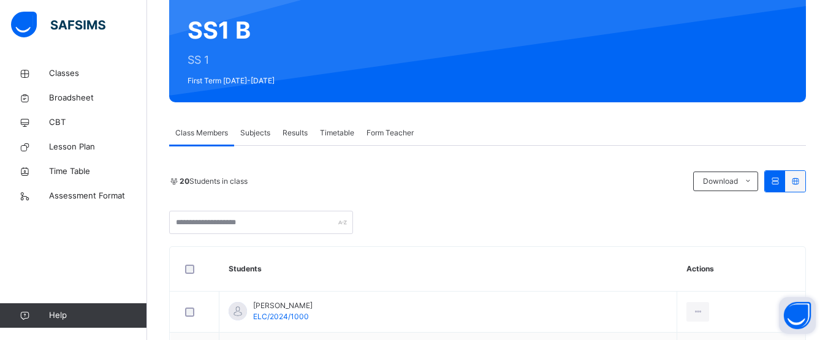
scroll to position [134, 0]
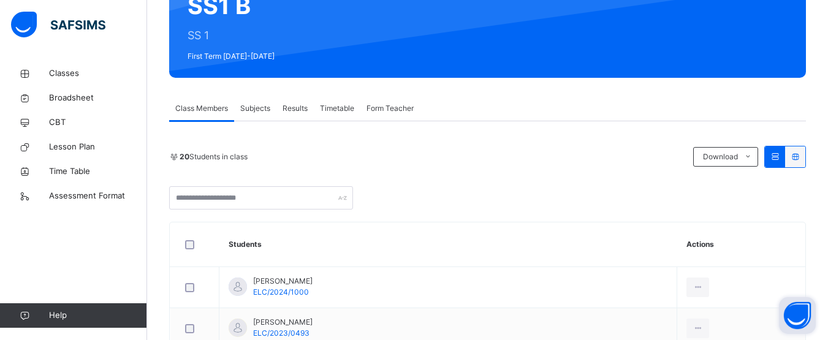
click at [264, 105] on span "Subjects" at bounding box center [255, 108] width 30 height 11
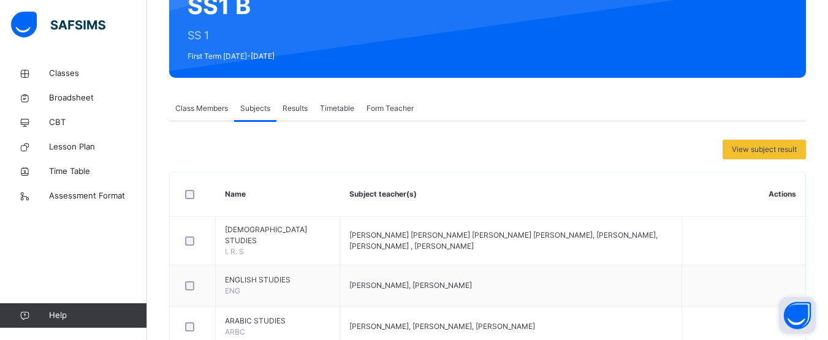
click at [455, 179] on th "Subject teacher(s)" at bounding box center [511, 194] width 342 height 45
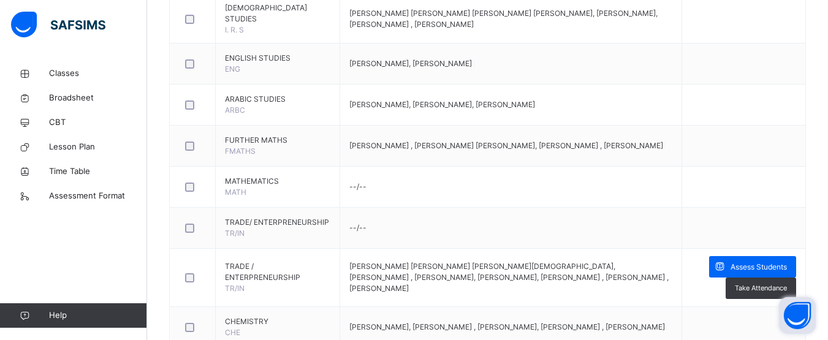
scroll to position [379, 0]
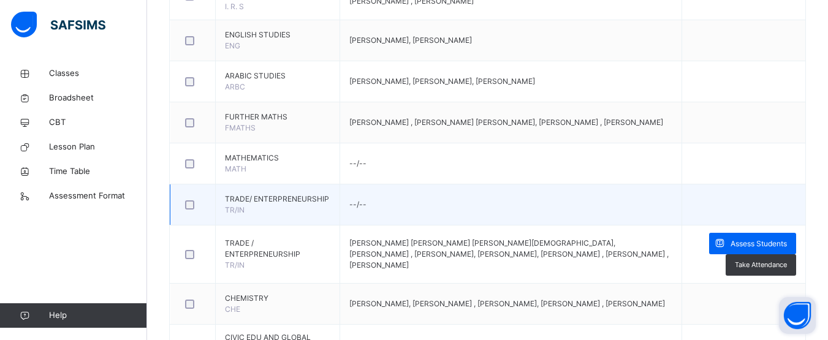
click at [232, 198] on span "TRADE/ ENTERPRENEURSHIP" at bounding box center [277, 199] width 105 height 11
click at [727, 205] on td at bounding box center [743, 204] width 123 height 41
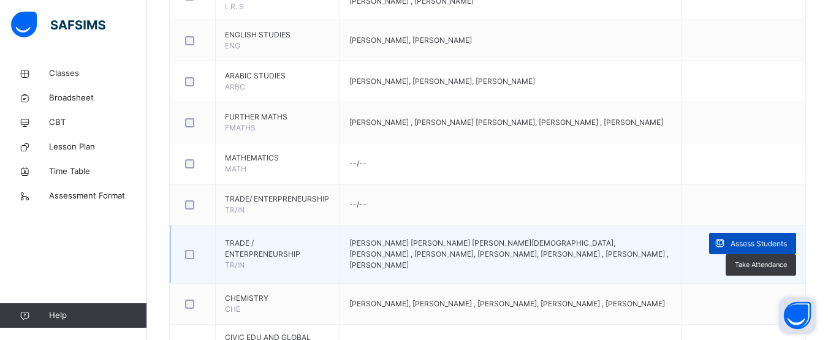
click at [752, 239] on span "Assess Students" at bounding box center [758, 243] width 56 height 11
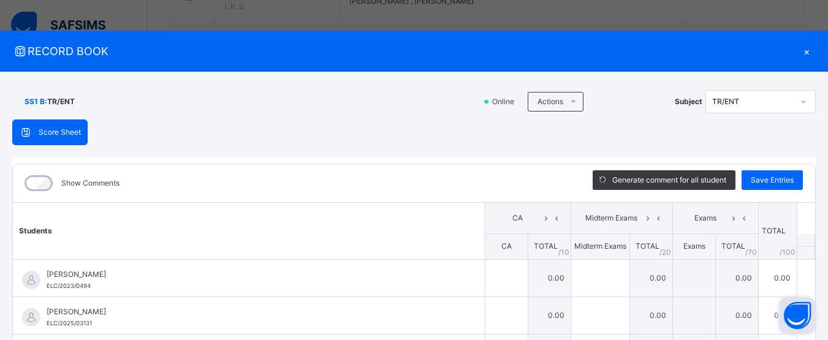
click at [268, 115] on div "SS1 B : TR/ENT Online Actions Download Empty Score Sheet Upload/map score sheet…" at bounding box center [413, 102] width 803 height 36
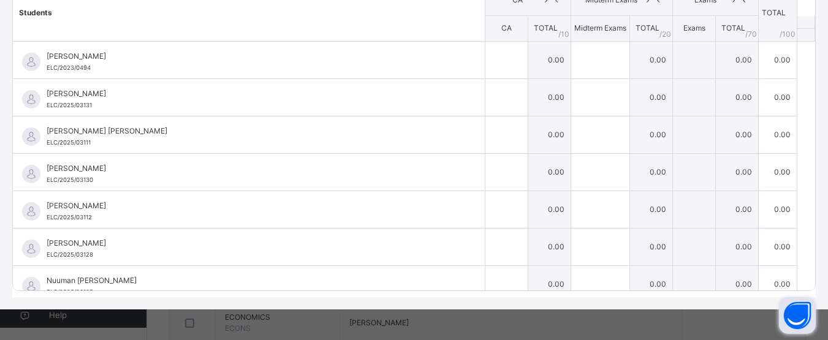
scroll to position [453, 0]
click at [243, 26] on th "Students" at bounding box center [249, 13] width 472 height 57
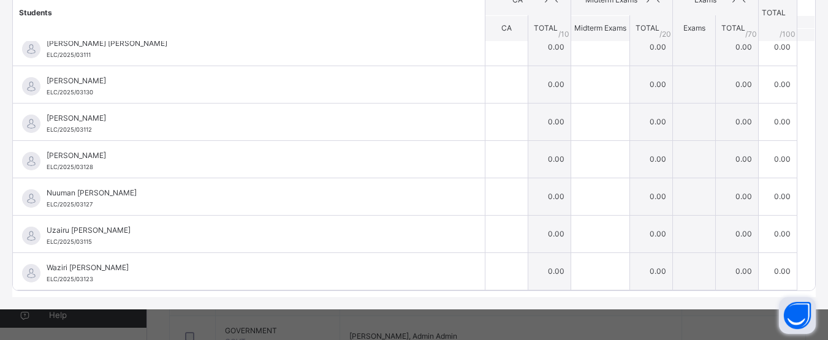
scroll to position [502, 0]
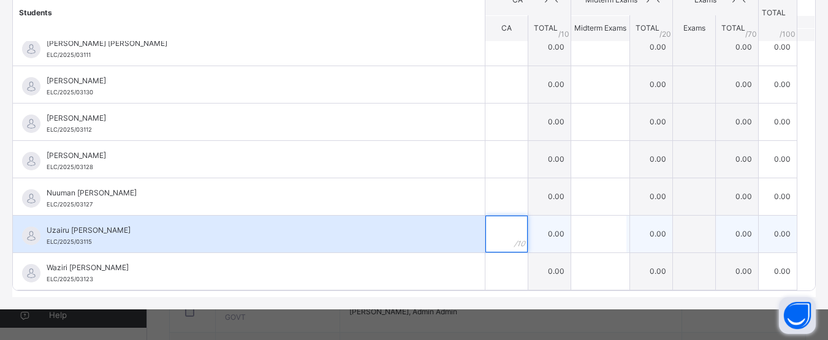
click at [488, 243] on input "text" at bounding box center [506, 234] width 42 height 37
type input "*"
click at [583, 221] on input "text" at bounding box center [598, 234] width 55 height 37
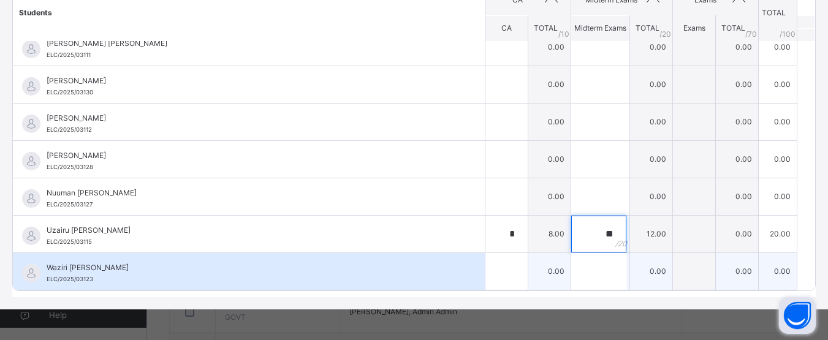
type input "**"
click at [286, 270] on span "Waziri Abba Umar" at bounding box center [252, 267] width 410 height 11
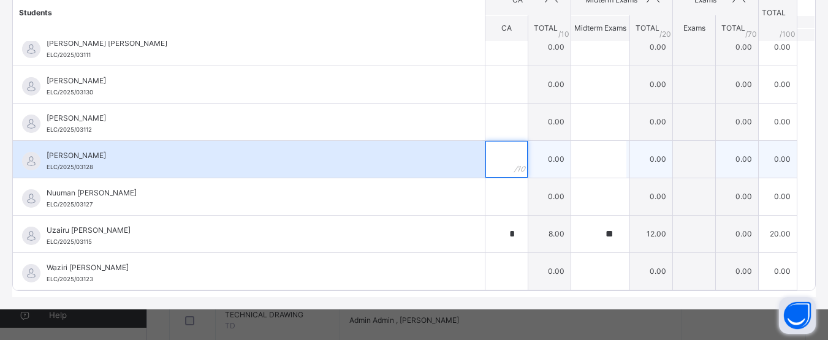
click at [485, 152] on input "text" at bounding box center [506, 159] width 42 height 37
type input "*"
click at [590, 162] on input "text" at bounding box center [598, 159] width 55 height 37
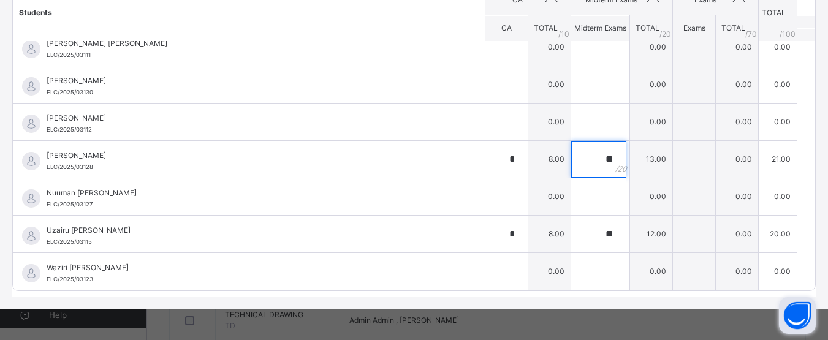
type input "**"
click at [792, 168] on table "Students CA Midterm Exams Exams TOTAL /100 Comment CA TOTAL / 10 Midterm Exams …" at bounding box center [414, 93] width 802 height 394
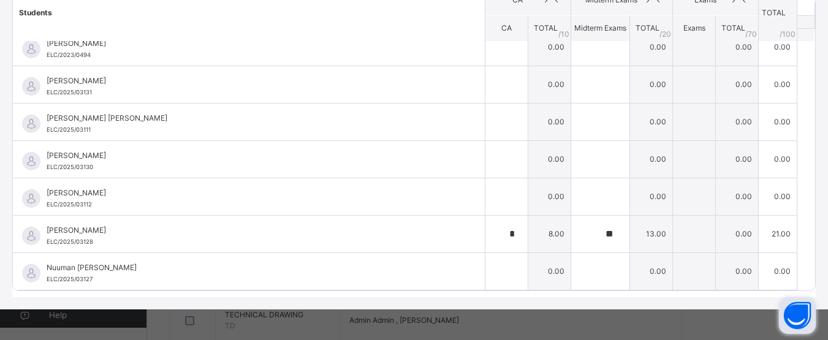
scroll to position [0, 0]
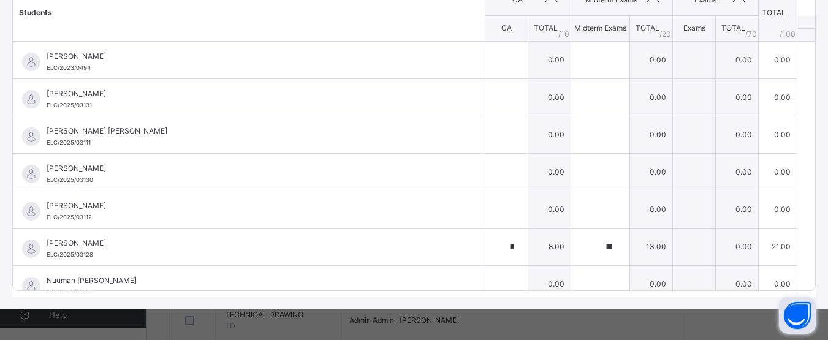
click at [355, 21] on th "Students" at bounding box center [249, 13] width 472 height 57
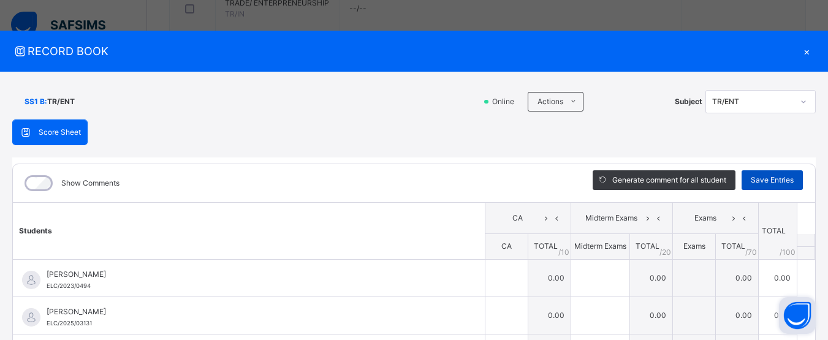
click at [769, 177] on span "Save Entries" at bounding box center [771, 180] width 43 height 11
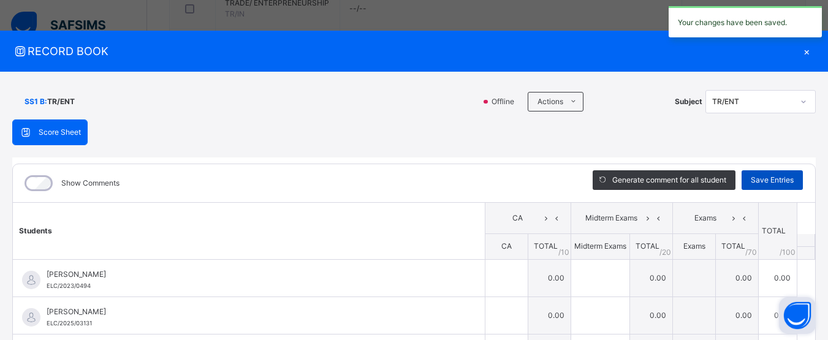
type input "*"
type input "**"
type input "*"
type input "**"
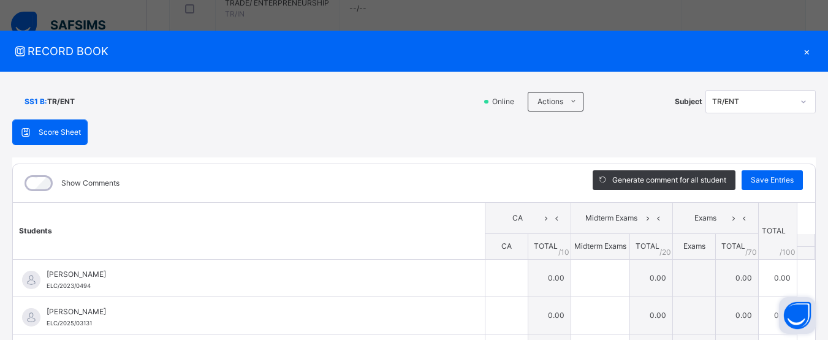
click at [798, 51] on div "×" at bounding box center [806, 51] width 18 height 17
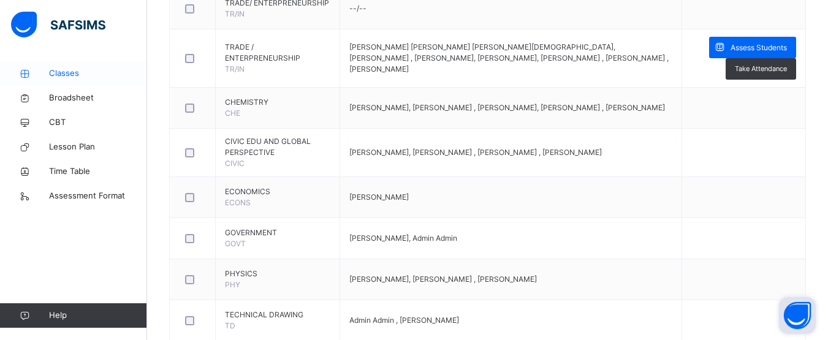
click at [69, 74] on span "Classes" at bounding box center [98, 73] width 98 height 12
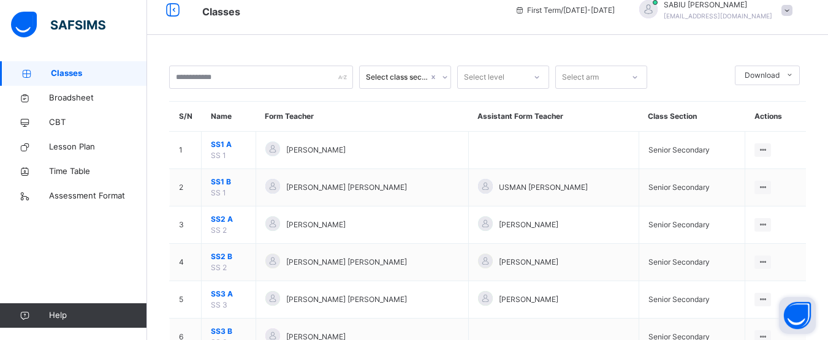
scroll to position [61, 0]
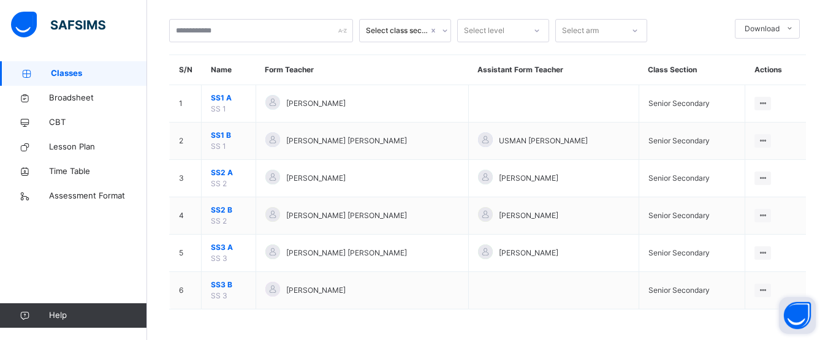
click at [92, 250] on div "Classes Broadsheet CBT Lesson Plan Time Table Assessment Format Help" at bounding box center [73, 194] width 147 height 291
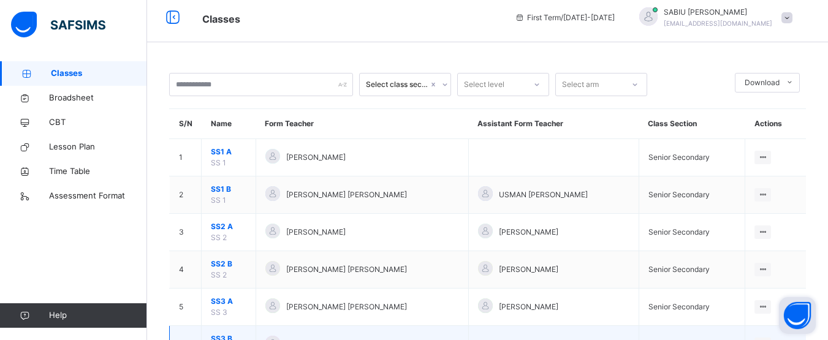
scroll to position [0, 0]
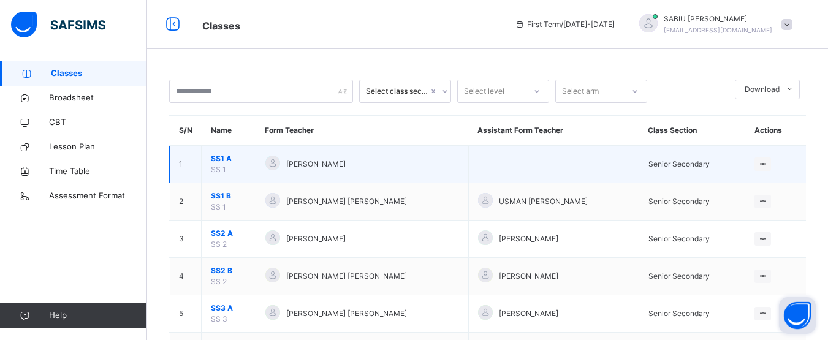
click at [215, 157] on span "SS1 A" at bounding box center [229, 158] width 36 height 11
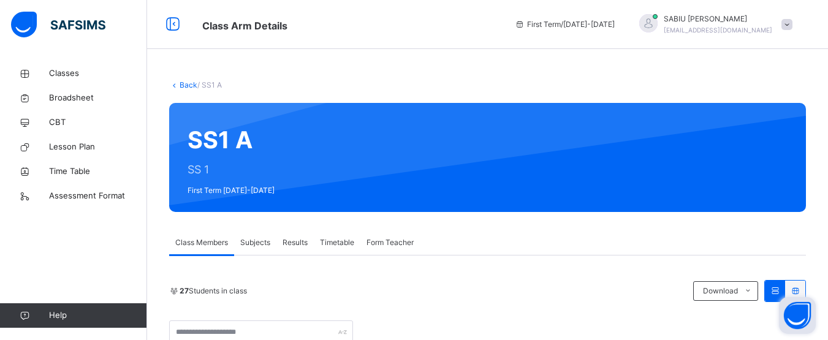
click at [303, 170] on div "SS1 A SS 1 First Term 2025-2026" at bounding box center [487, 157] width 636 height 109
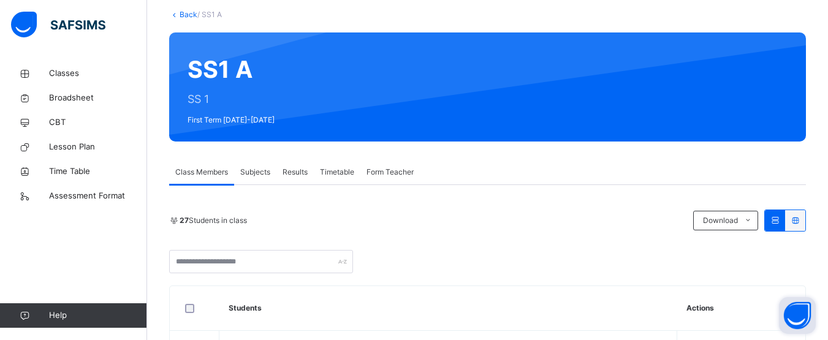
scroll to position [74, 0]
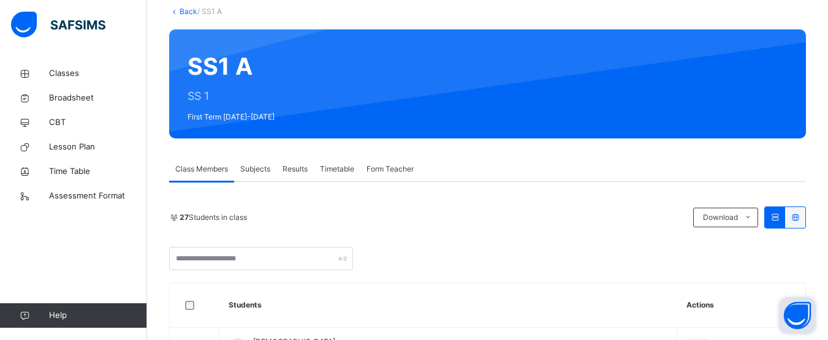
click at [244, 162] on div "Subjects" at bounding box center [255, 169] width 42 height 25
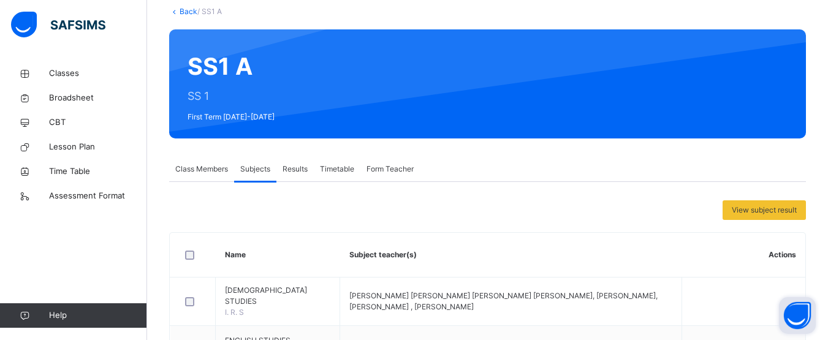
click at [281, 238] on th "Name" at bounding box center [278, 255] width 124 height 45
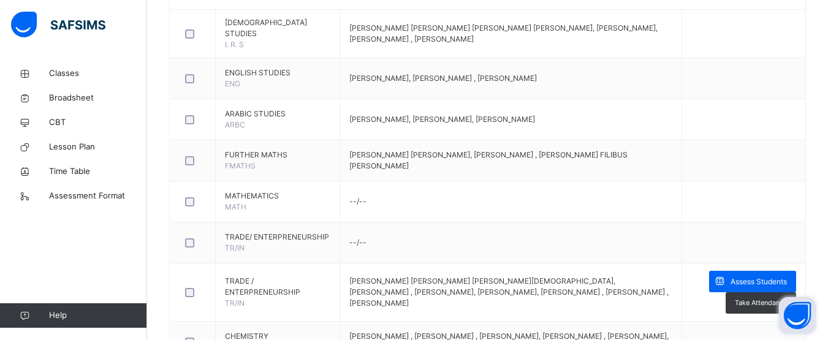
scroll to position [343, 0]
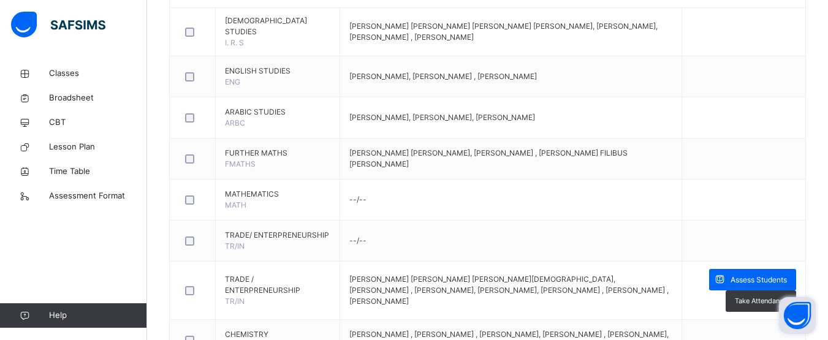
click at [281, 238] on span "TRADE/ ENTERPRENEURSHIP" at bounding box center [277, 235] width 105 height 11
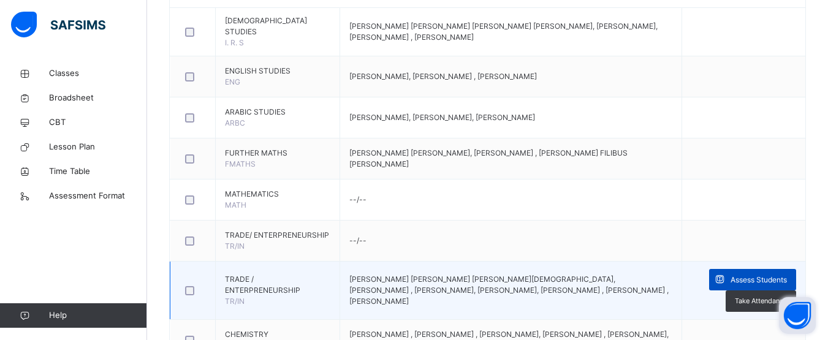
click at [758, 275] on span "Assess Students" at bounding box center [758, 279] width 56 height 11
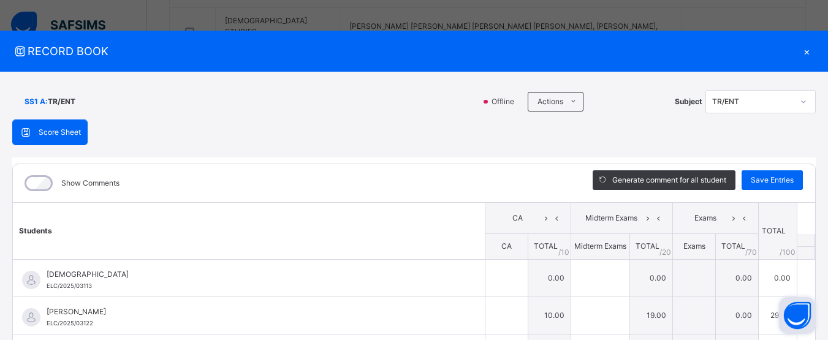
type input "**"
click at [806, 50] on div "×" at bounding box center [806, 51] width 18 height 17
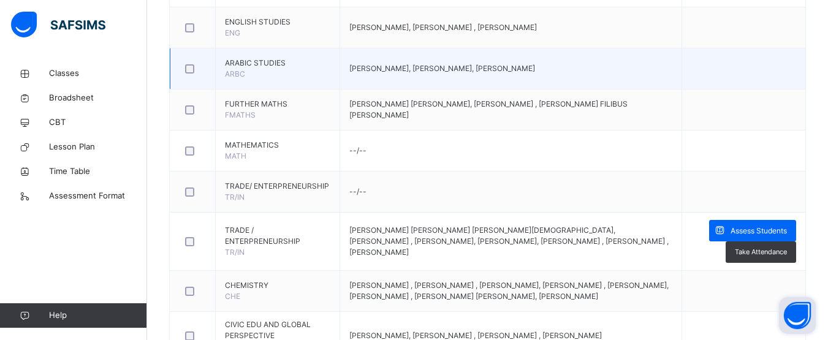
scroll to position [417, 0]
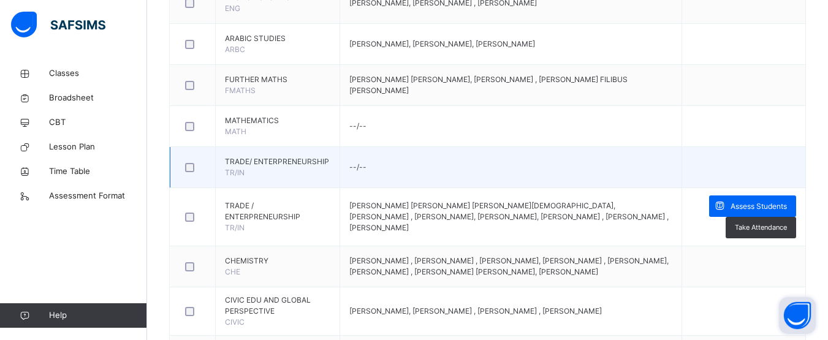
click at [206, 165] on td at bounding box center [192, 167] width 45 height 41
click at [349, 159] on td "--/--" at bounding box center [511, 167] width 342 height 41
click at [181, 164] on div at bounding box center [192, 167] width 26 height 26
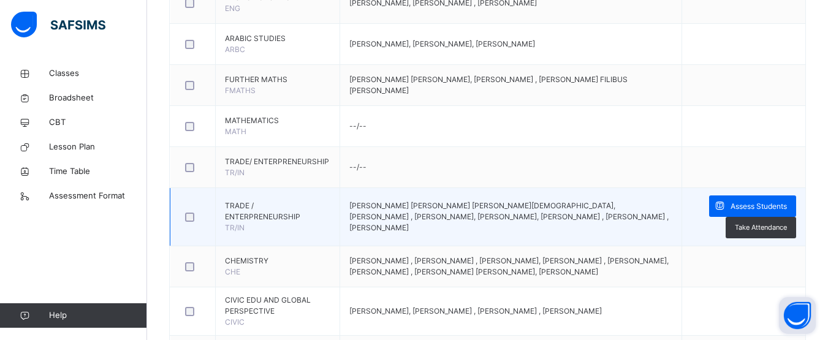
click at [194, 214] on div at bounding box center [193, 217] width 20 height 9
click at [766, 202] on span "Assess Students" at bounding box center [758, 206] width 56 height 11
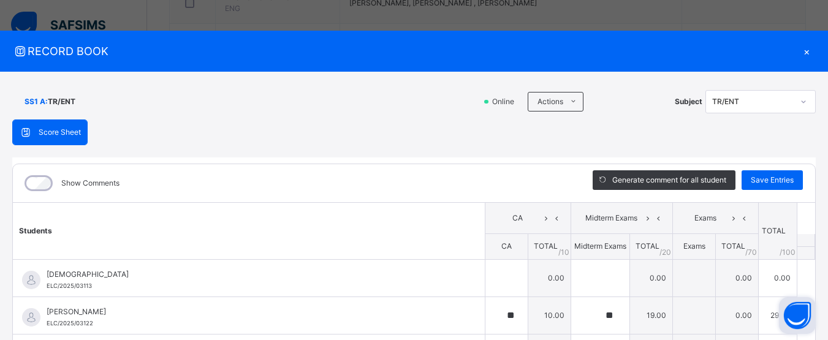
click at [288, 102] on div "SS1 A : TR/ENT" at bounding box center [243, 101] width 462 height 23
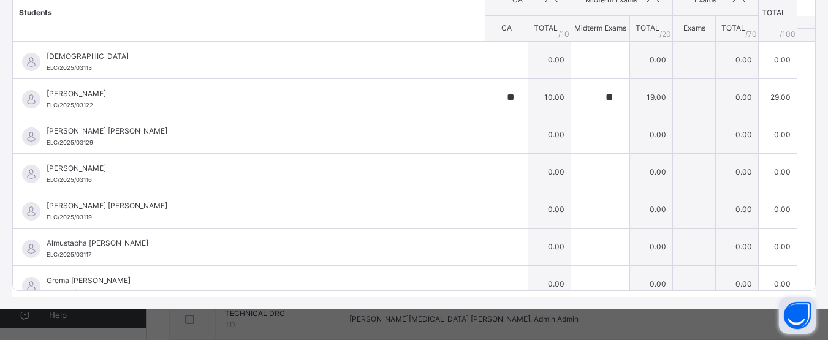
scroll to position [662, 0]
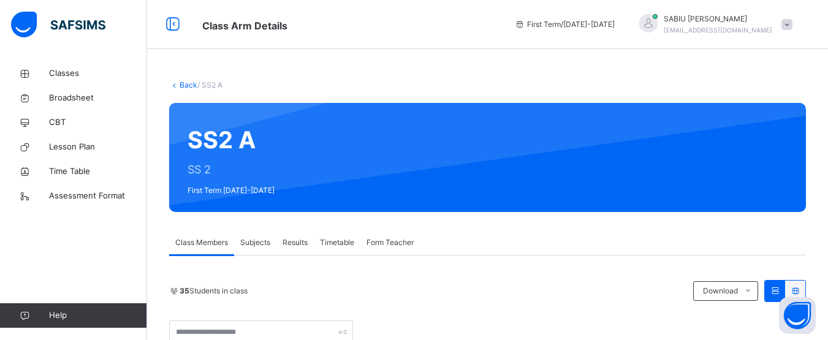
click at [263, 238] on span "Subjects" at bounding box center [255, 242] width 30 height 11
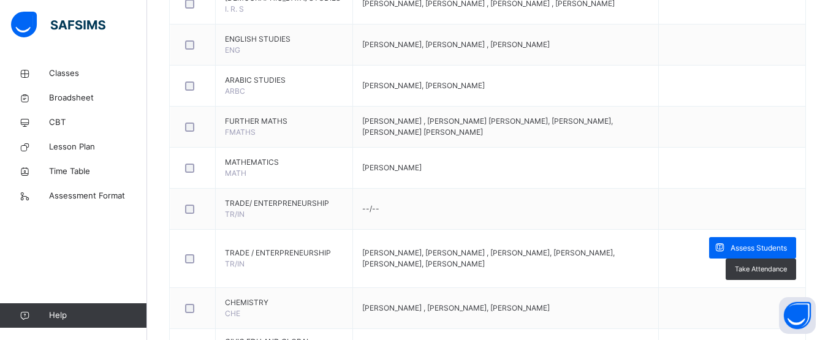
scroll to position [392, 0]
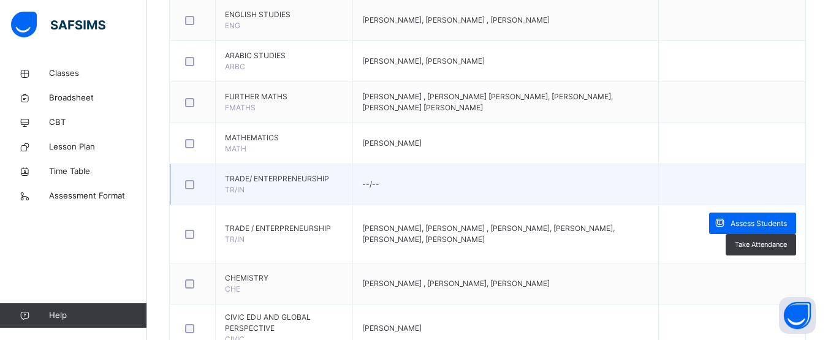
click at [263, 191] on td "TRADE/ ENTERPRENEURSHIP TR/IN" at bounding box center [284, 184] width 137 height 41
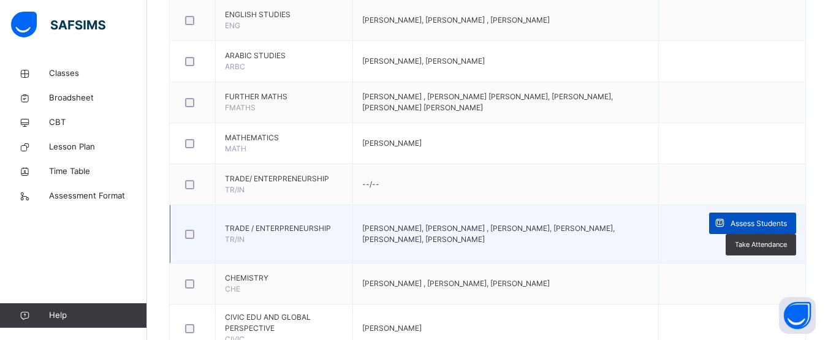
click at [747, 222] on span "Assess Students" at bounding box center [758, 223] width 56 height 11
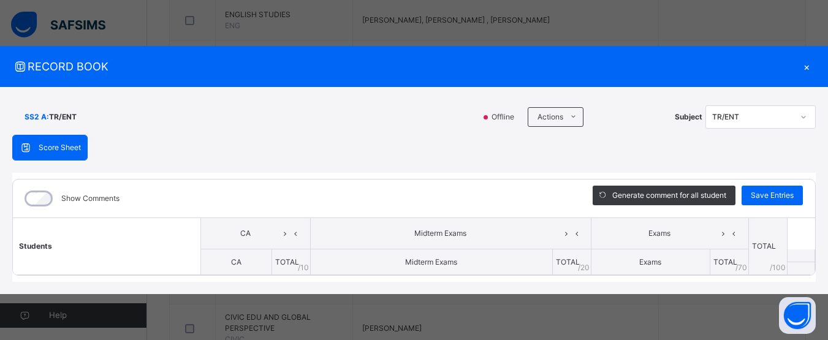
click at [336, 135] on div "Score Sheet Score Sheet Show Comments Generate comment for all student Save Ent…" at bounding box center [413, 208] width 803 height 147
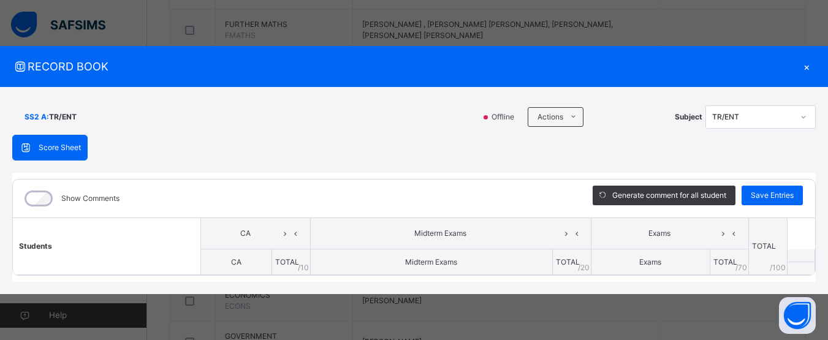
scroll to position [466, 0]
click at [311, 151] on div "Score Sheet Score Sheet Show Comments Generate comment for all student Save Ent…" at bounding box center [413, 208] width 803 height 147
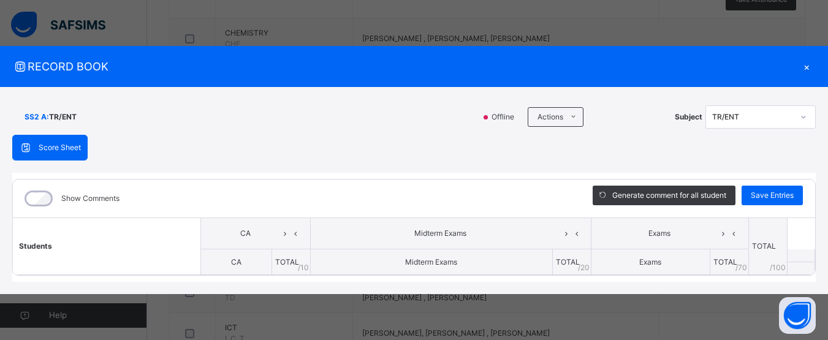
scroll to position [662, 0]
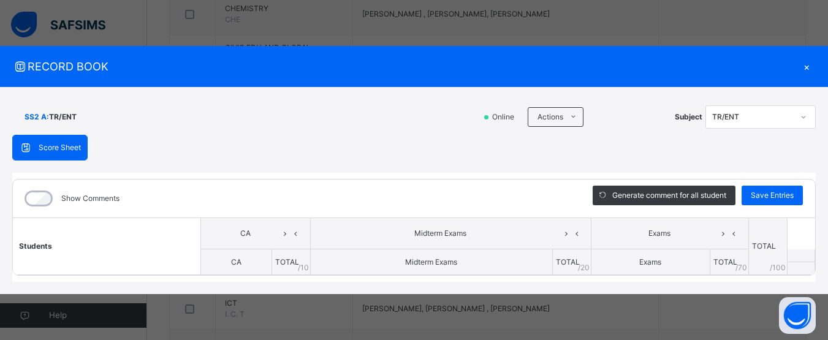
click at [807, 65] on div "×" at bounding box center [806, 66] width 18 height 17
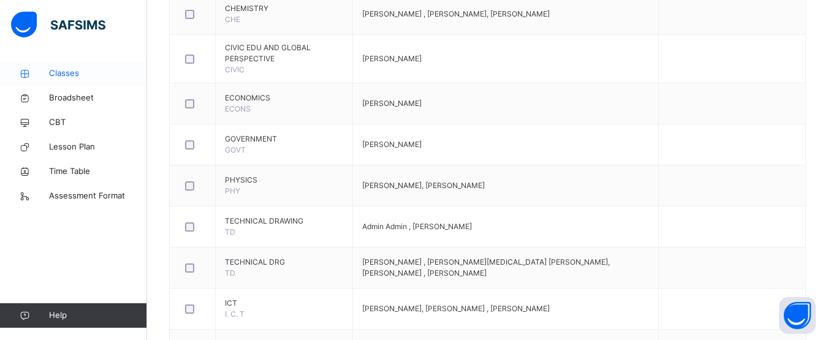
click at [127, 66] on link "Classes" at bounding box center [73, 73] width 147 height 25
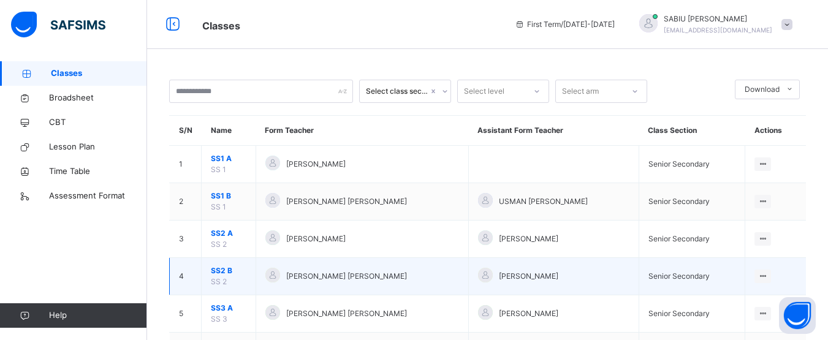
click at [226, 269] on span "SS2 B" at bounding box center [229, 270] width 36 height 11
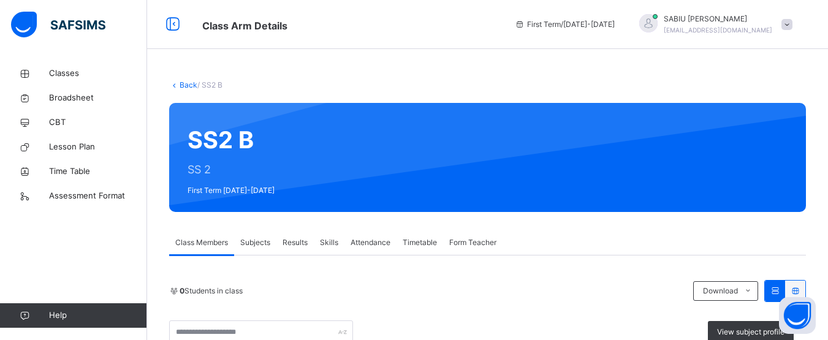
click at [320, 190] on div at bounding box center [540, 157] width 494 height 85
click at [256, 238] on span "Subjects" at bounding box center [255, 242] width 30 height 11
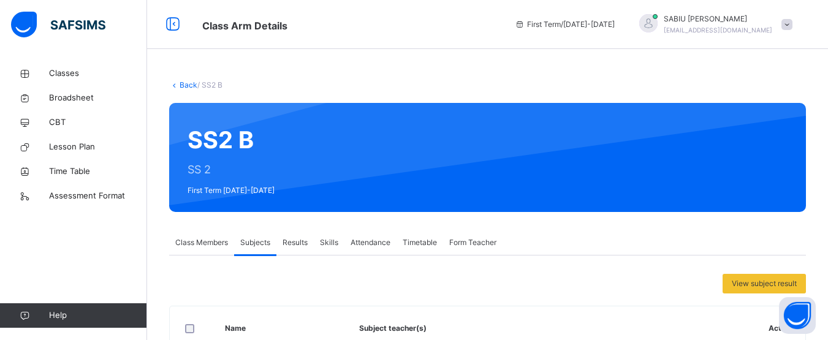
click at [271, 276] on div "View subject result" at bounding box center [487, 284] width 636 height 20
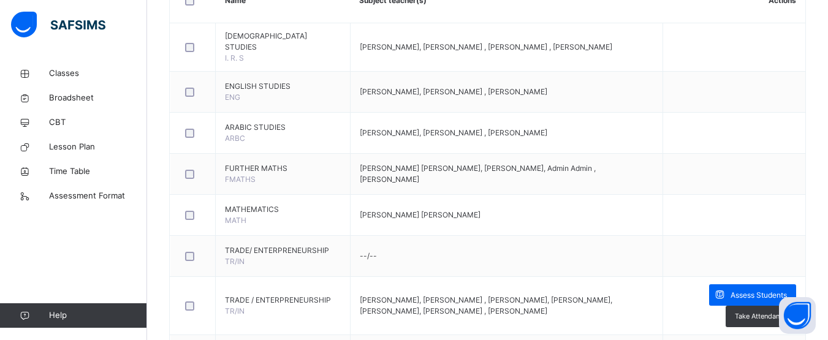
scroll to position [343, 0]
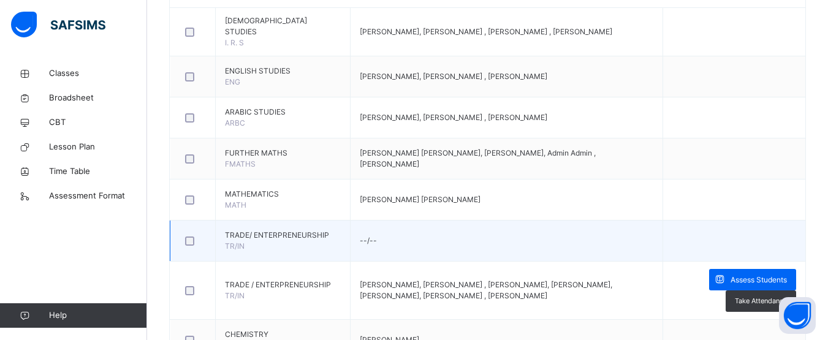
click at [266, 235] on span "TRADE/ ENTERPRENEURSHIP" at bounding box center [283, 235] width 116 height 11
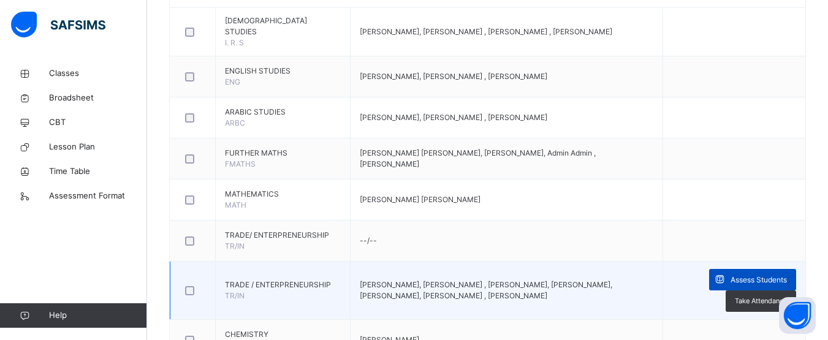
click at [757, 277] on span "Assess Students" at bounding box center [758, 279] width 56 height 11
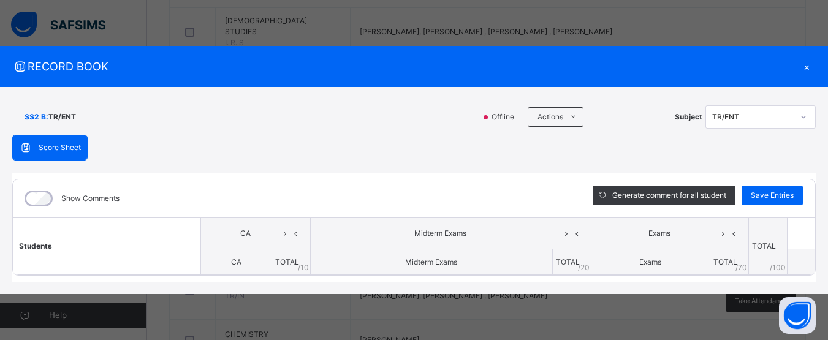
click at [309, 138] on div "Score Sheet Score Sheet Show Comments Generate comment for all student Save Ent…" at bounding box center [413, 208] width 803 height 147
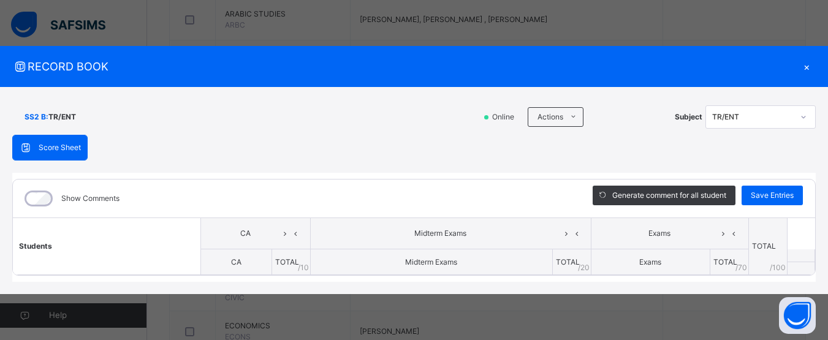
click at [804, 66] on div "×" at bounding box center [806, 66] width 18 height 17
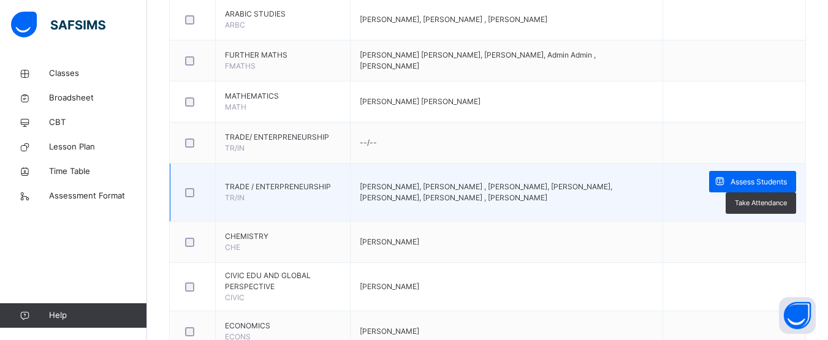
click at [205, 192] on div at bounding box center [192, 192] width 26 height 26
click at [182, 193] on div at bounding box center [192, 192] width 26 height 26
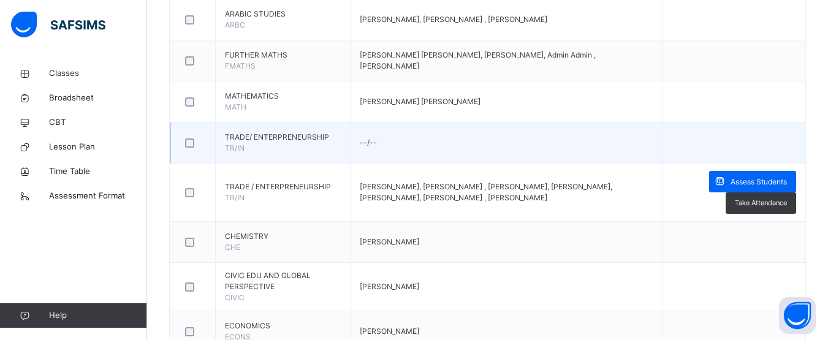
click at [198, 138] on div at bounding box center [193, 142] width 20 height 9
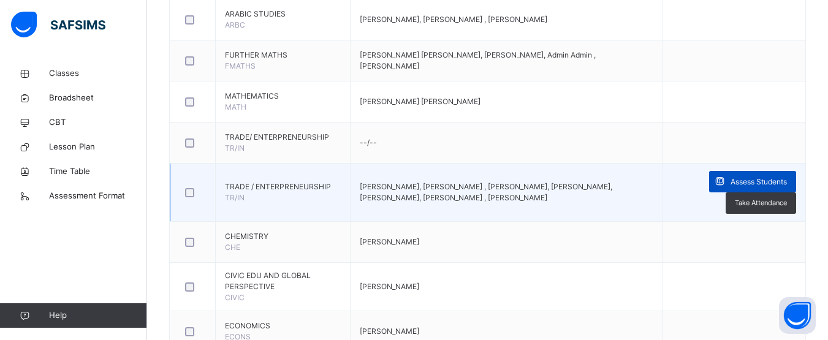
click at [761, 175] on div "Assess Students" at bounding box center [752, 181] width 87 height 21
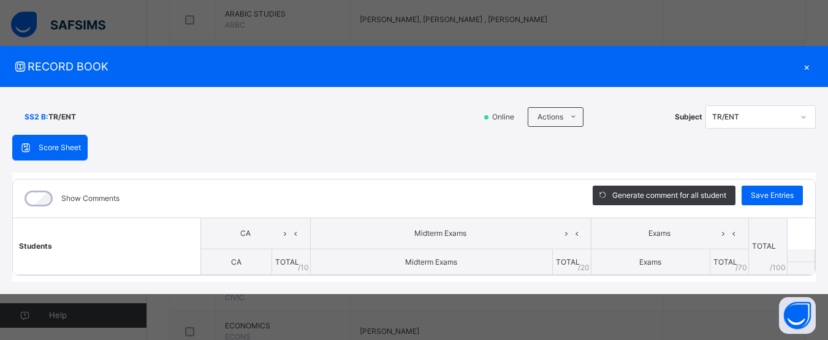
click at [401, 148] on div "Score Sheet Score Sheet Show Comments Generate comment for all student Save Ent…" at bounding box center [413, 208] width 803 height 147
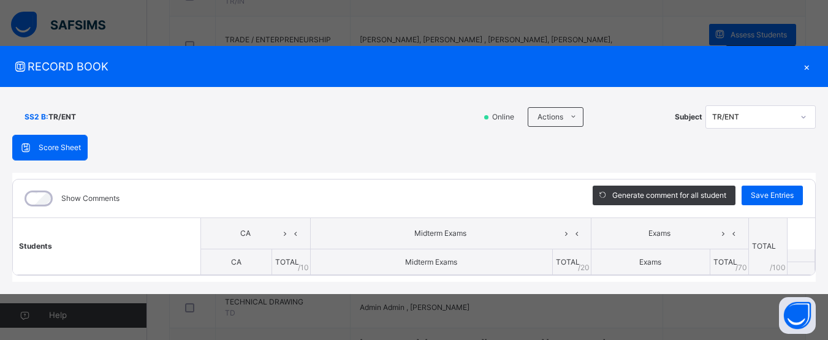
scroll to position [613, 0]
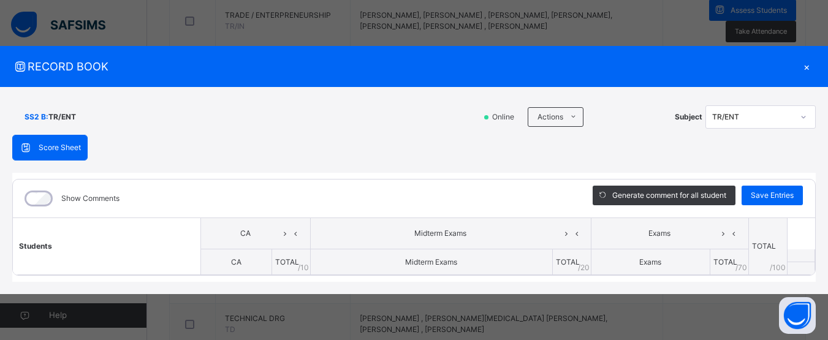
click at [80, 241] on th "Students" at bounding box center [107, 246] width 188 height 57
click at [378, 260] on th "Midterm Exams" at bounding box center [431, 262] width 242 height 26
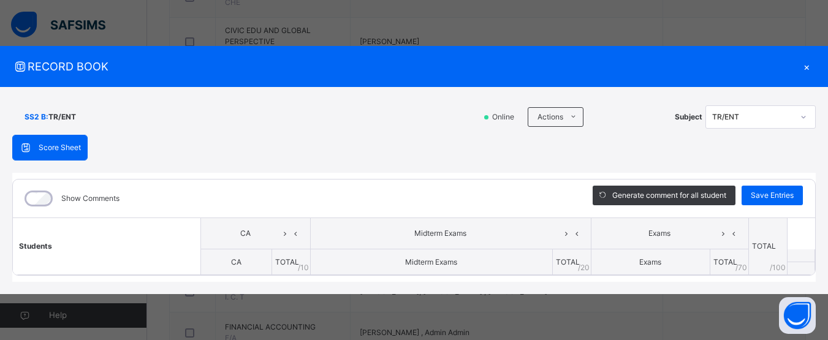
scroll to position [711, 0]
